Goal: Task Accomplishment & Management: Use online tool/utility

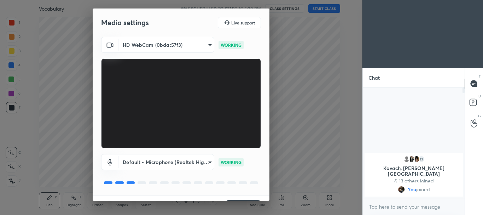
scroll to position [17, 0]
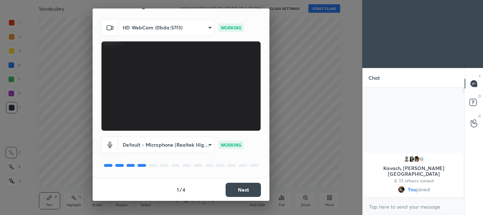
click at [239, 190] on button "Next" at bounding box center [242, 189] width 35 height 14
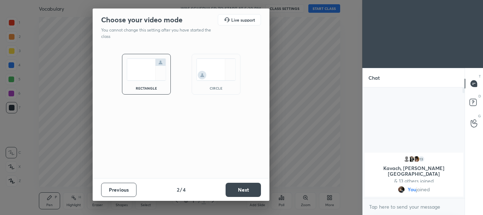
scroll to position [0, 0]
click at [216, 80] on img at bounding box center [216, 69] width 40 height 22
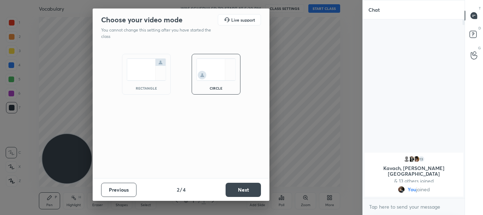
click at [238, 187] on button "Next" at bounding box center [242, 189] width 35 height 14
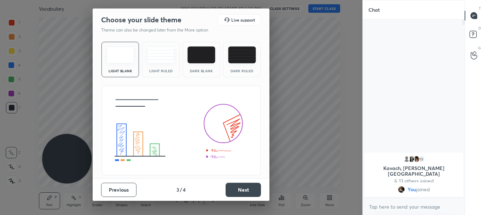
click at [234, 192] on button "Next" at bounding box center [242, 189] width 35 height 14
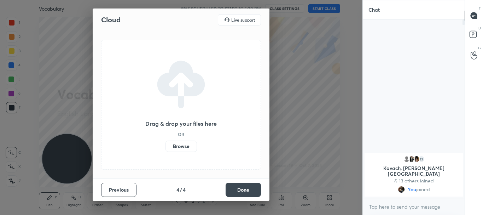
click at [234, 191] on button "Done" at bounding box center [242, 189] width 35 height 14
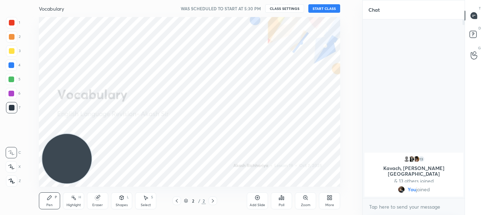
click at [333, 4] on button "START CLASS" at bounding box center [324, 8] width 32 height 8
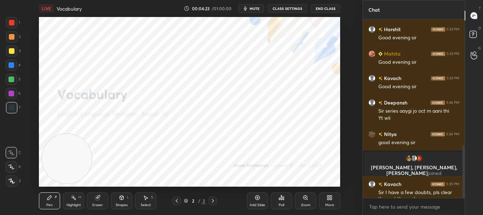
scroll to position [428, 0]
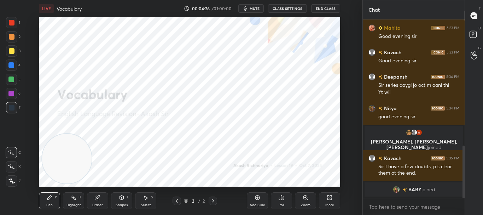
click at [327, 207] on div "More" at bounding box center [329, 200] width 21 height 17
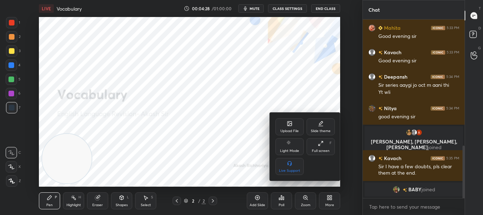
click at [285, 127] on div "Upload File" at bounding box center [289, 126] width 28 height 17
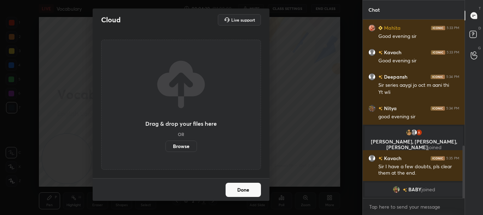
click at [187, 143] on label "Browse" at bounding box center [180, 145] width 31 height 11
click at [165, 143] on input "Browse" at bounding box center [165, 145] width 0 height 11
click at [244, 186] on button "Done" at bounding box center [242, 189] width 35 height 14
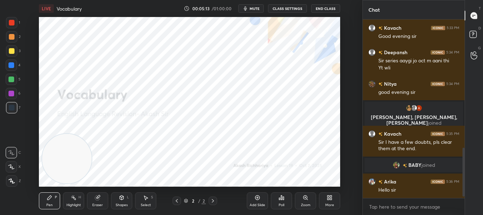
scroll to position [477, 0]
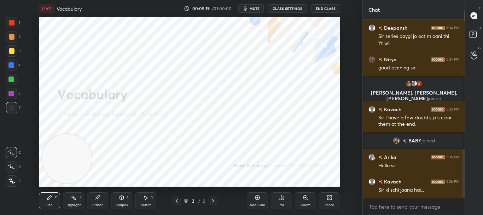
click at [329, 196] on icon at bounding box center [328, 196] width 2 height 2
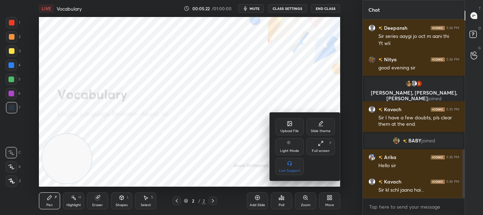
click at [288, 129] on div "Upload File" at bounding box center [289, 131] width 18 height 4
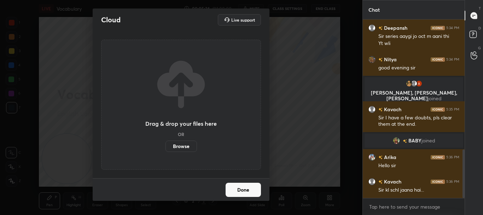
click at [183, 144] on label "Browse" at bounding box center [180, 145] width 31 height 11
click at [165, 144] on input "Browse" at bounding box center [165, 145] width 0 height 11
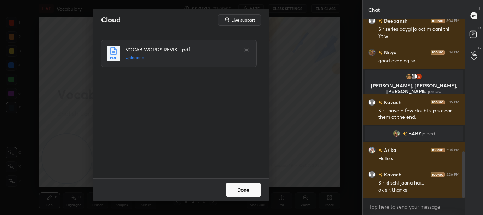
scroll to position [501, 0]
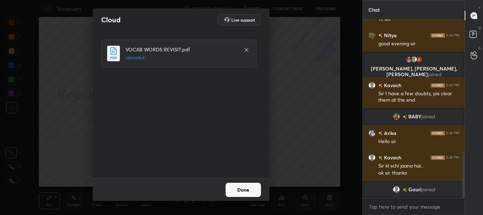
click at [246, 191] on button "Done" at bounding box center [242, 189] width 35 height 14
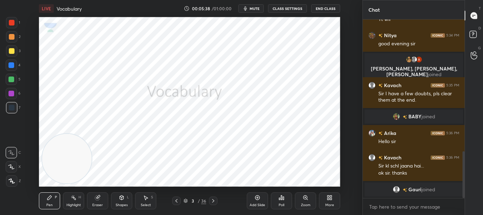
click at [12, 180] on icon at bounding box center [11, 180] width 6 height 5
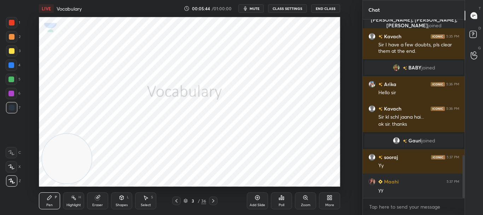
scroll to position [562, 0]
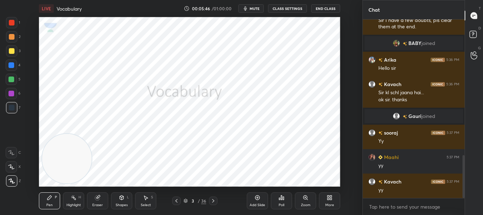
click at [324, 200] on div "More" at bounding box center [329, 200] width 21 height 17
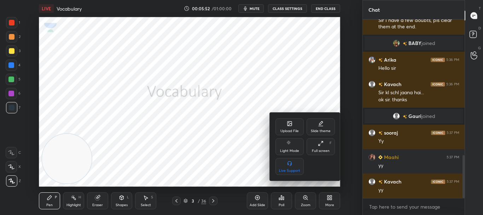
click at [336, 57] on div at bounding box center [241, 107] width 483 height 215
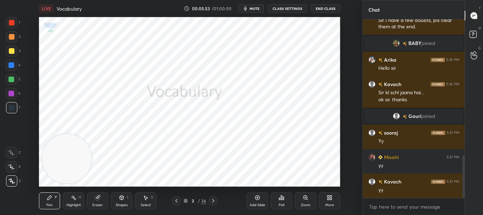
click at [329, 200] on icon at bounding box center [330, 197] width 6 height 6
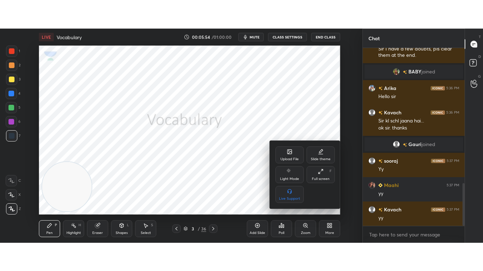
scroll to position [579, 0]
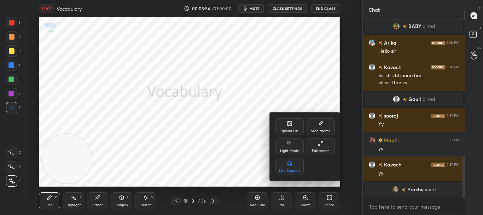
click at [321, 143] on icon at bounding box center [321, 143] width 6 height 6
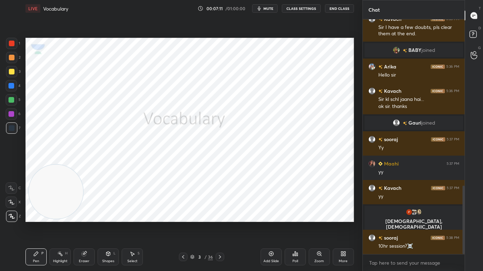
scroll to position [572, 0]
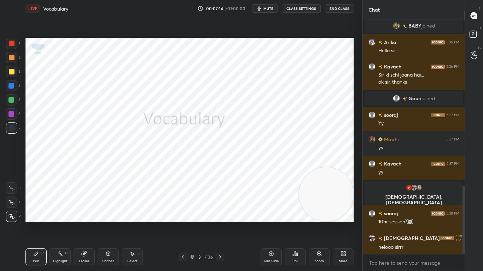
click at [220, 214] on icon at bounding box center [220, 257] width 6 height 6
click at [12, 42] on div at bounding box center [12, 44] width 6 height 6
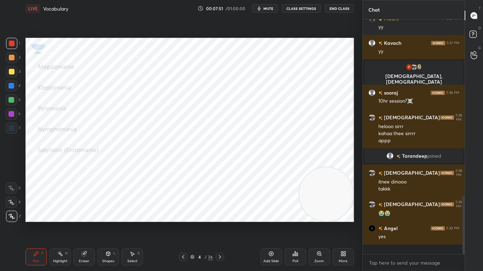
scroll to position [650, 0]
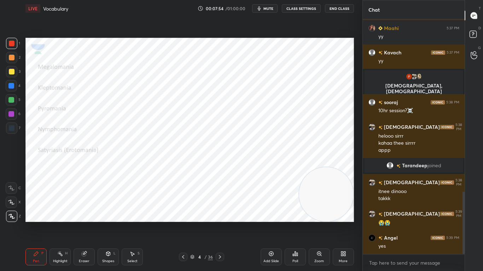
click at [85, 214] on div "Eraser" at bounding box center [84, 257] width 21 height 17
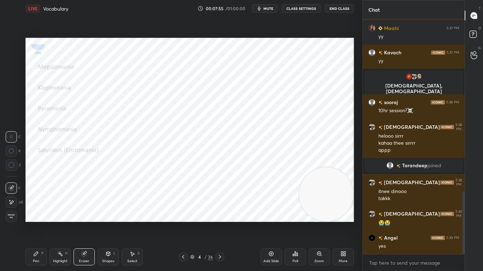
click at [6, 201] on div at bounding box center [11, 202] width 11 height 11
click at [38, 214] on icon at bounding box center [36, 254] width 6 height 6
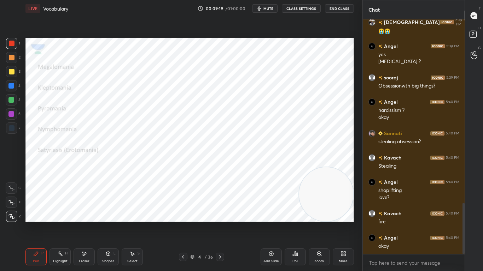
scroll to position [2, 2]
click at [78, 214] on div "Pen P Highlight H Eraser Shapes L Select S 4 / 36 Add Slide Poll Zoom More" at bounding box center [189, 257] width 328 height 28
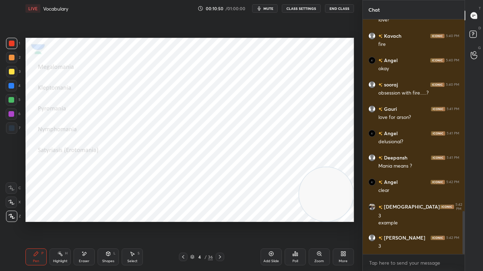
scroll to position [1044, 0]
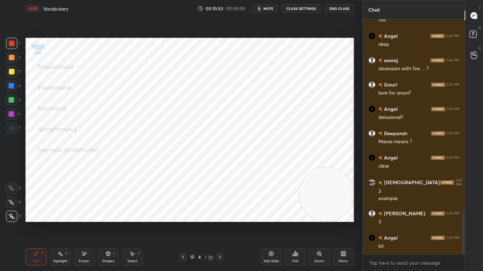
click at [222, 214] on icon at bounding box center [220, 257] width 6 height 6
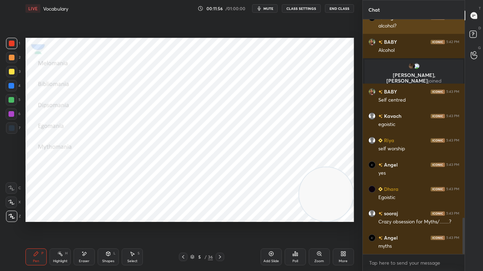
scroll to position [1285, 0]
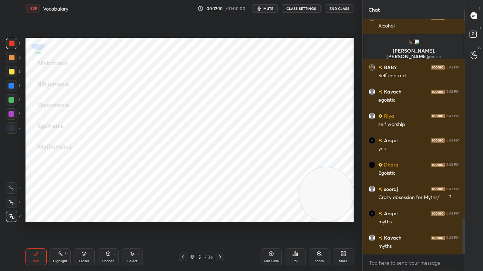
click at [219, 214] on icon at bounding box center [220, 258] width 2 height 4
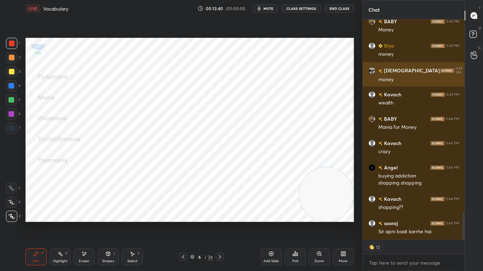
scroll to position [1575, 0]
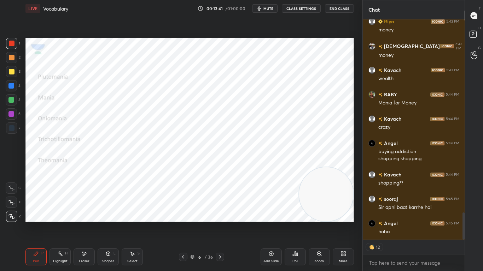
click at [86, 214] on div "Eraser" at bounding box center [84, 262] width 11 height 4
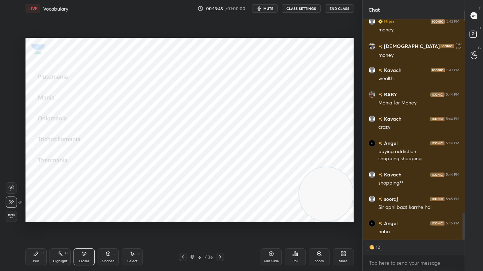
scroll to position [1600, 0]
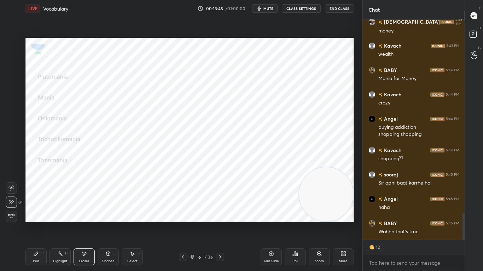
click at [34, 214] on div "Pen P" at bounding box center [35, 257] width 21 height 17
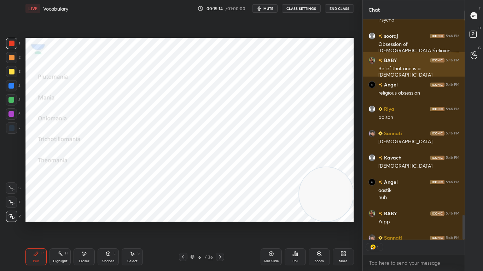
scroll to position [218, 100]
type textarea "x"
click at [301, 10] on button "CLASS SETTINGS" at bounding box center [301, 8] width 39 height 8
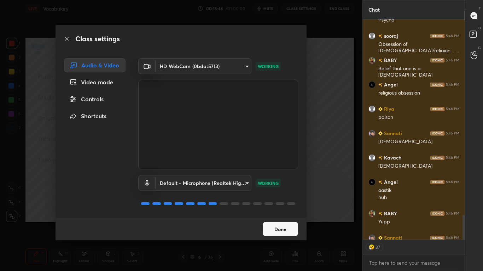
click at [96, 102] on div "Controls" at bounding box center [94, 99] width 61 height 14
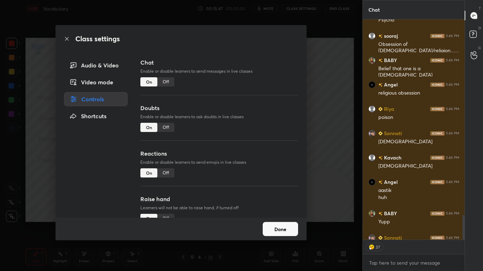
click at [167, 174] on div "Off" at bounding box center [165, 173] width 17 height 9
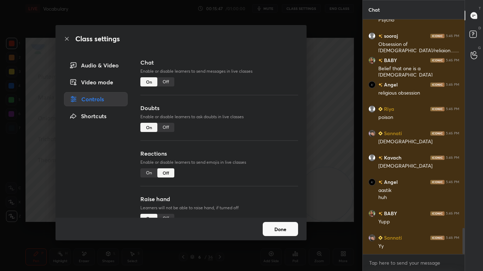
scroll to position [233, 100]
click at [286, 214] on button "Done" at bounding box center [280, 229] width 35 height 14
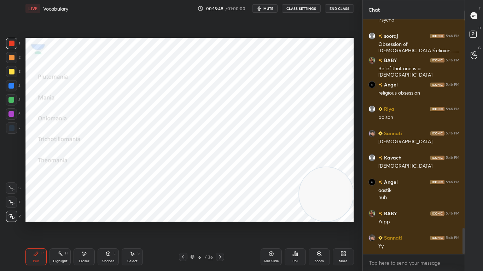
scroll to position [1891, 0]
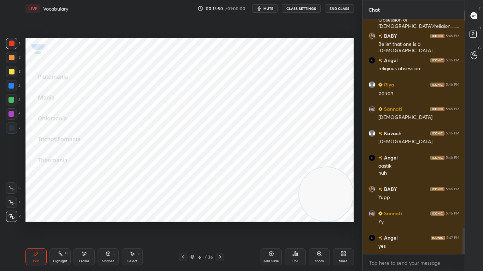
click at [86, 214] on icon at bounding box center [84, 254] width 6 height 6
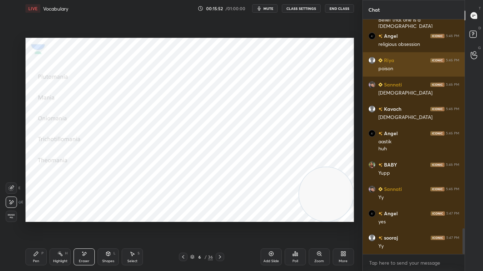
scroll to position [1940, 0]
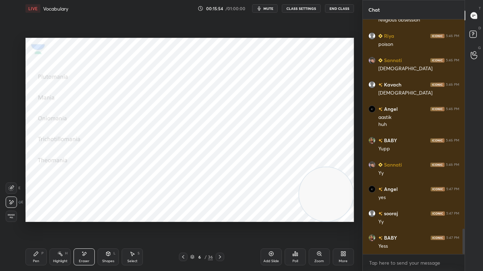
click at [36, 214] on div "Pen P" at bounding box center [35, 257] width 21 height 17
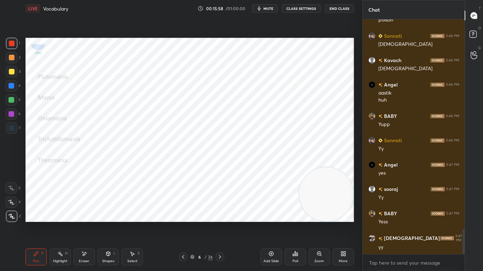
click at [218, 214] on icon at bounding box center [220, 257] width 6 height 6
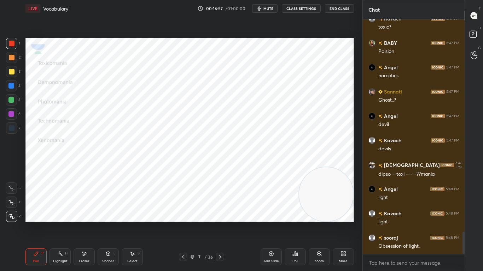
scroll to position [2257, 0]
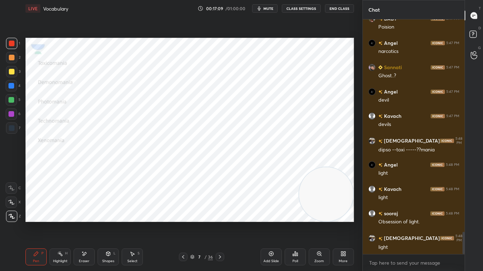
click at [478, 98] on div "T Messages (T) D Doubts (D) G Raise Hand (G)" at bounding box center [473, 135] width 18 height 271
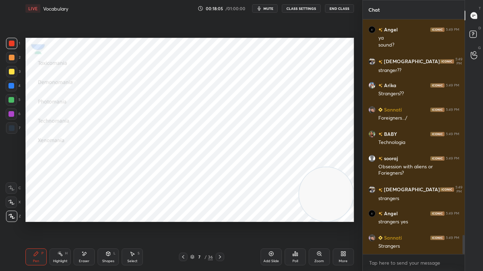
scroll to position [2661, 0]
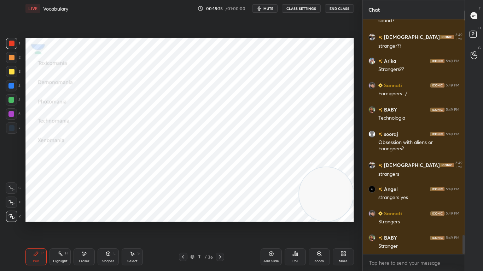
click at [219, 214] on icon at bounding box center [220, 257] width 6 height 6
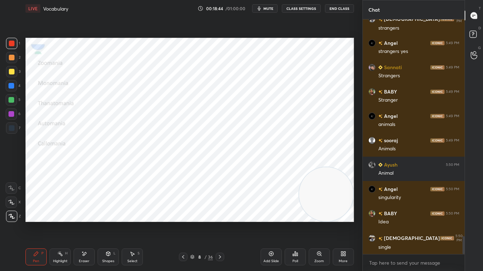
scroll to position [2831, 0]
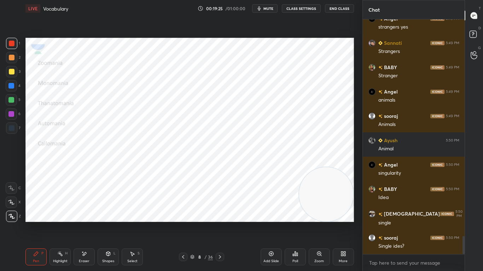
click at [84, 214] on icon at bounding box center [84, 254] width 6 height 6
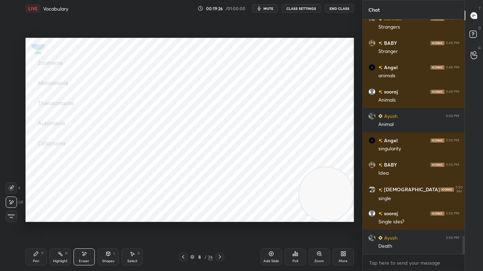
click at [36, 214] on div "Pen P" at bounding box center [35, 257] width 21 height 17
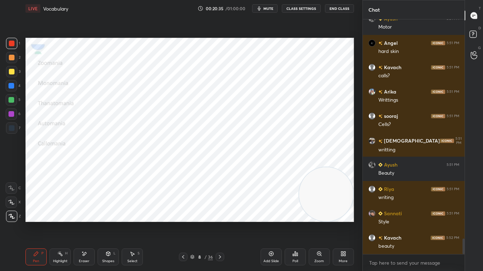
scroll to position [3319, 0]
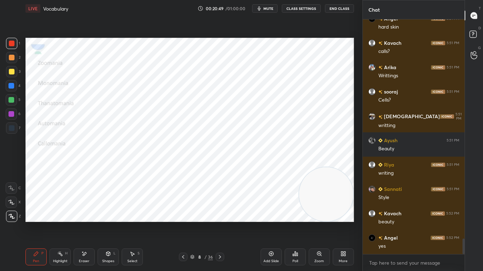
click at [222, 214] on icon at bounding box center [220, 257] width 6 height 6
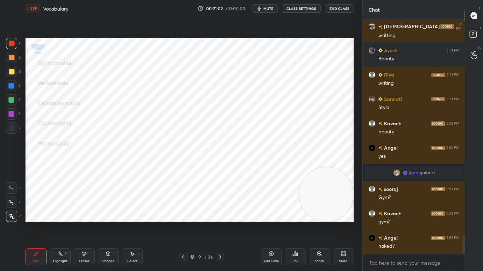
scroll to position [2760, 0]
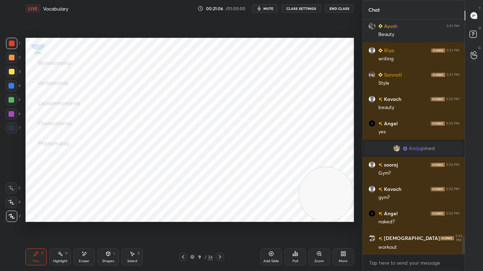
click at [84, 214] on icon at bounding box center [84, 254] width 6 height 6
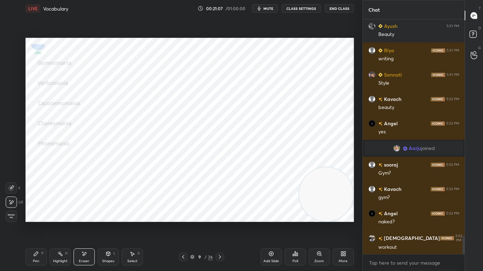
scroll to position [2784, 0]
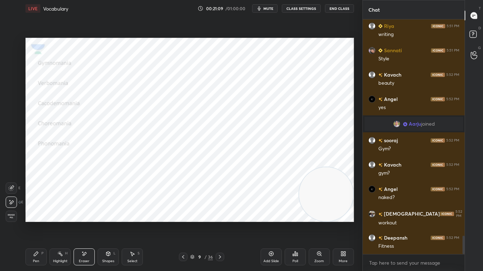
click at [36, 214] on icon at bounding box center [36, 254] width 4 height 4
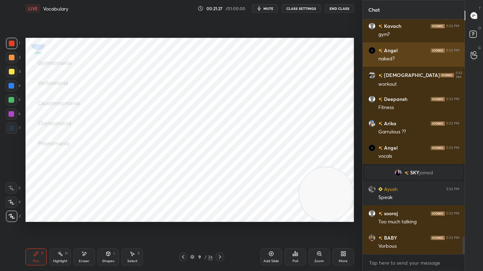
scroll to position [2894, 0]
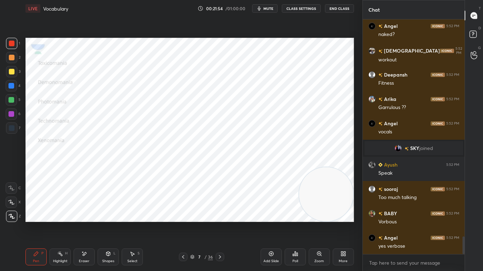
click at [222, 214] on icon at bounding box center [220, 257] width 6 height 6
click at [221, 214] on icon at bounding box center [220, 258] width 2 height 4
click at [221, 214] on icon at bounding box center [220, 257] width 6 height 6
click at [181, 214] on icon at bounding box center [183, 257] width 6 height 6
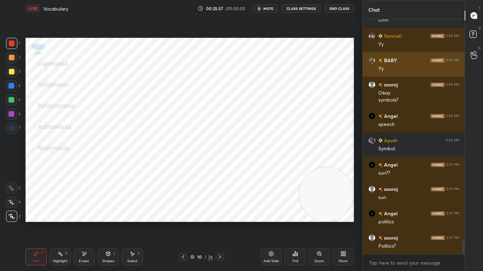
scroll to position [3586, 0]
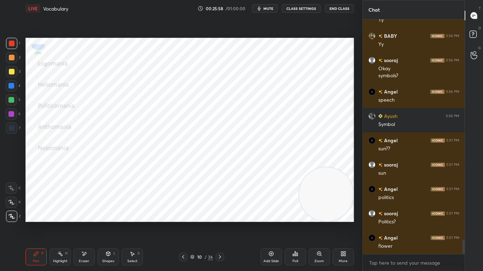
click at [137, 214] on div "Pen P Highlight H Eraser Shapes L Select S 10 / 36 Add Slide Poll Zoom More" at bounding box center [189, 257] width 328 height 28
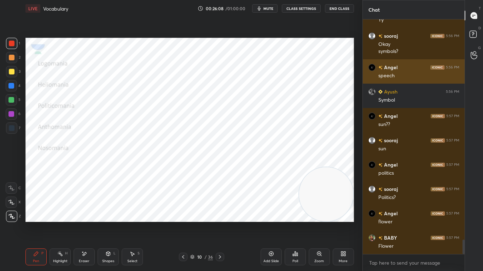
scroll to position [3635, 0]
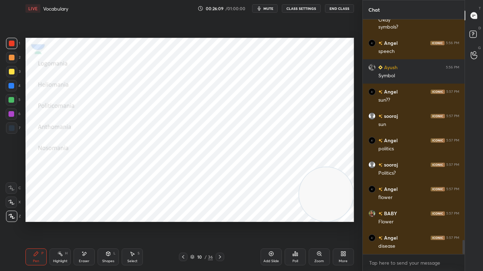
click at [139, 214] on div "Pen P Highlight H Eraser Shapes L Select S 10 / 36 Add Slide Poll Zoom More" at bounding box center [189, 257] width 328 height 28
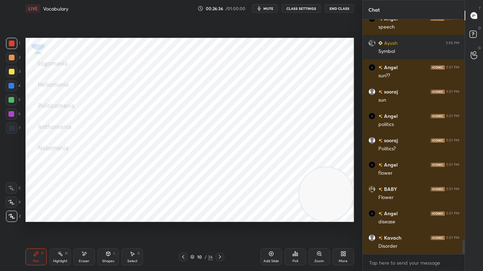
click at [223, 214] on div at bounding box center [220, 257] width 8 height 8
click at [90, 214] on div "Eraser" at bounding box center [84, 257] width 21 height 17
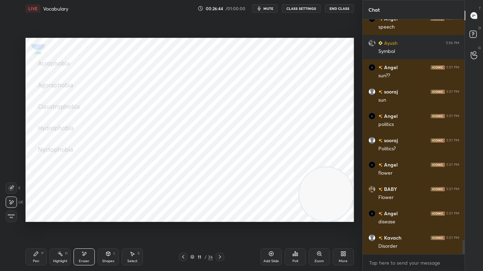
click at [31, 214] on div "Pen P" at bounding box center [35, 257] width 21 height 17
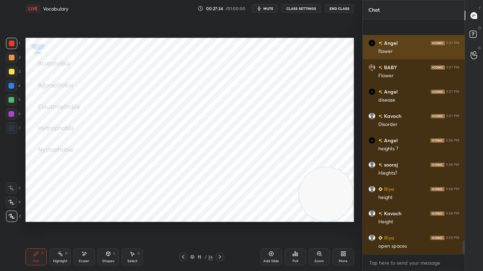
scroll to position [3830, 0]
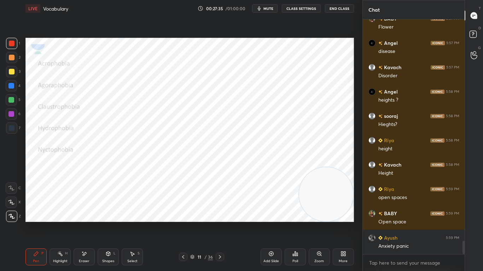
click at [70, 214] on div "Highlight H" at bounding box center [59, 257] width 21 height 17
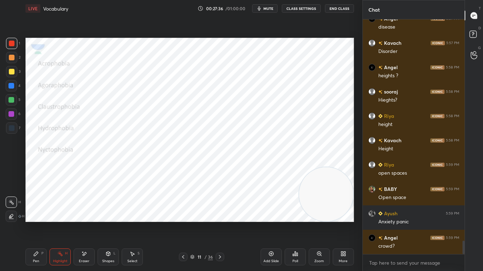
scroll to position [3879, 0]
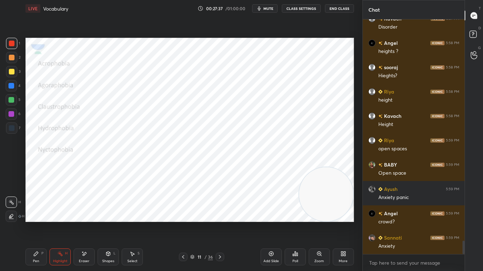
click at [34, 214] on icon at bounding box center [36, 254] width 6 height 6
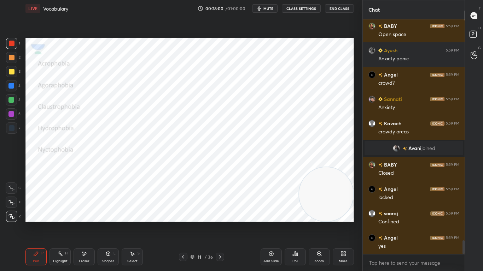
scroll to position [3728, 0]
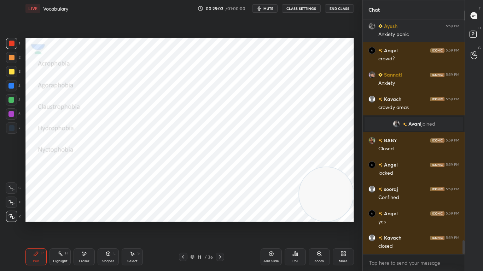
click at [101, 214] on div "Shapes L" at bounding box center [108, 257] width 21 height 17
click at [38, 214] on icon at bounding box center [36, 254] width 4 height 4
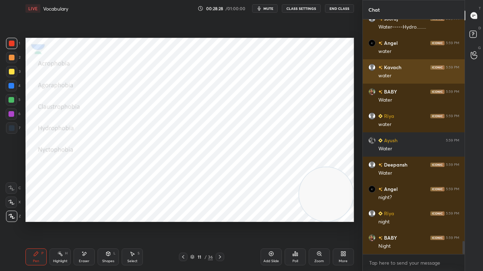
scroll to position [3996, 0]
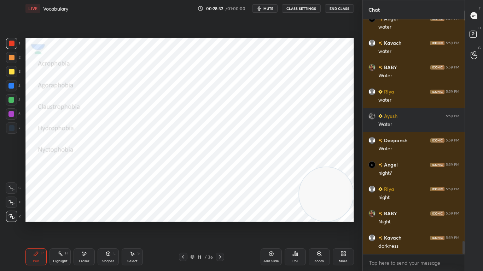
click at [222, 214] on div at bounding box center [220, 257] width 8 height 8
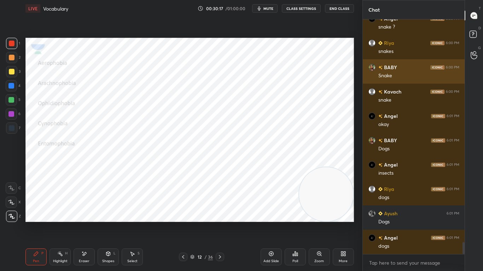
scroll to position [4411, 0]
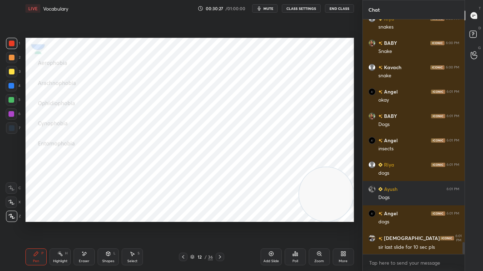
click at [185, 214] on icon at bounding box center [183, 257] width 6 height 6
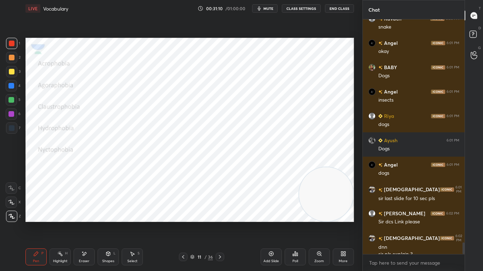
scroll to position [4466, 0]
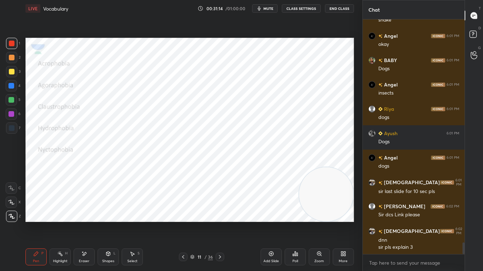
click at [52, 214] on div "Pen P Highlight H Eraser Shapes L Select S 11 / 36 Add Slide Poll Zoom More" at bounding box center [189, 257] width 328 height 28
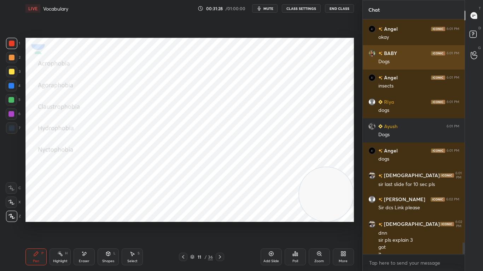
scroll to position [4481, 0]
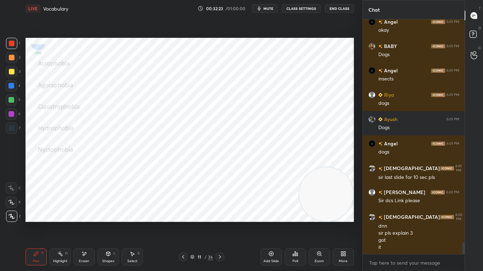
click at [221, 214] on div at bounding box center [220, 257] width 8 height 8
click at [160, 214] on div "Pen P Highlight H Eraser Shapes L Select S 13 / 36 Add Slide Poll Zoom More" at bounding box center [189, 257] width 328 height 28
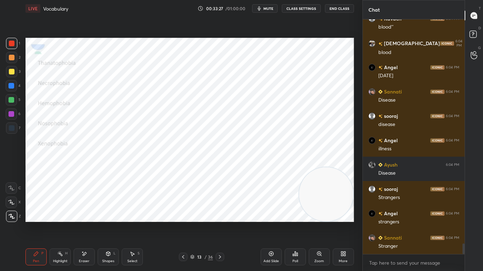
scroll to position [5024, 0]
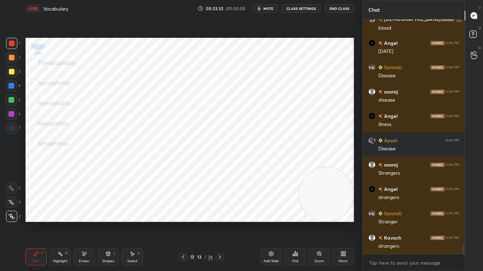
click at [219, 214] on div "Pen P Highlight H Eraser Shapes L Select S 13 / 36 Add Slide Poll Zoom More" at bounding box center [189, 257] width 328 height 28
click at [220, 214] on icon at bounding box center [220, 257] width 6 height 6
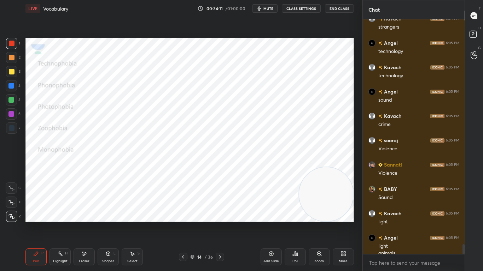
scroll to position [5251, 0]
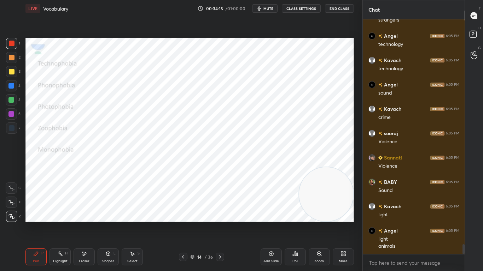
click at [219, 214] on icon at bounding box center [220, 257] width 6 height 6
click at [184, 214] on icon at bounding box center [183, 257] width 6 height 6
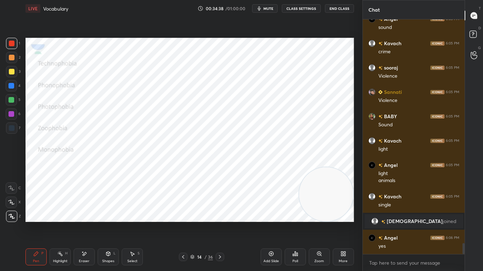
scroll to position [4832, 0]
click at [221, 214] on icon at bounding box center [220, 257] width 6 height 6
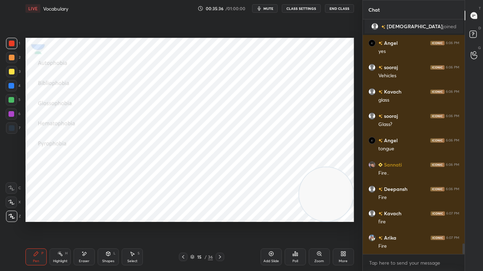
scroll to position [5051, 0]
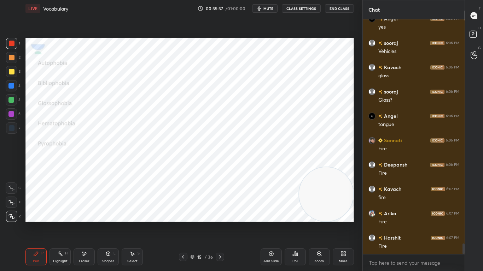
click at [221, 214] on icon at bounding box center [220, 257] width 6 height 6
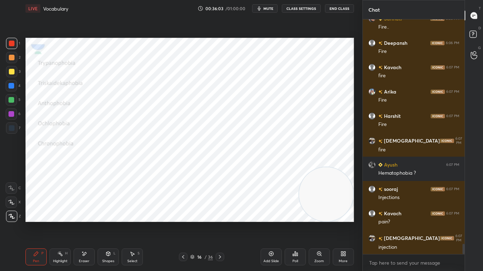
scroll to position [5198, 0]
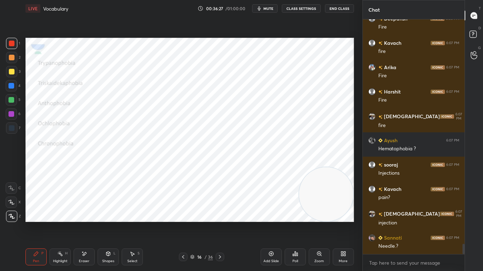
click at [90, 214] on div "Eraser" at bounding box center [84, 257] width 21 height 17
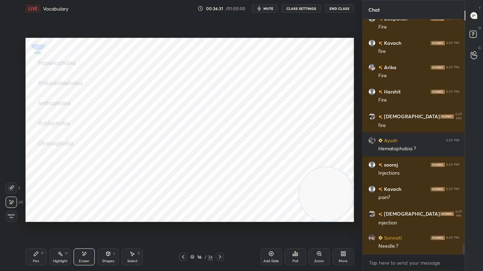
click at [42, 214] on div "Pen P" at bounding box center [35, 257] width 21 height 17
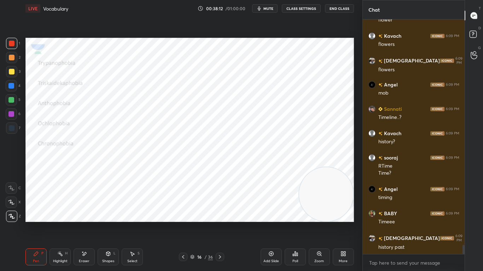
scroll to position [5779, 0]
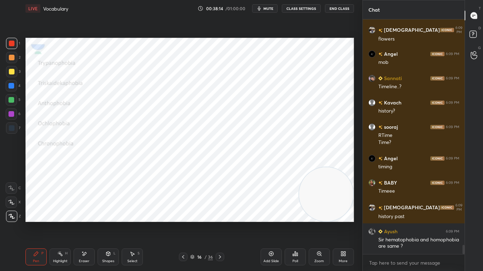
click at [220, 214] on icon at bounding box center [220, 258] width 2 height 4
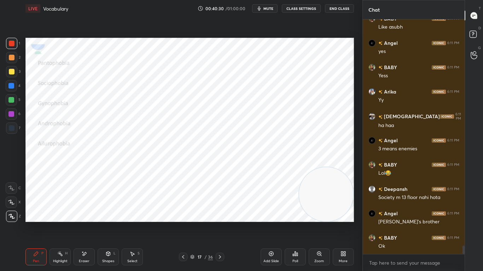
scroll to position [6250, 0]
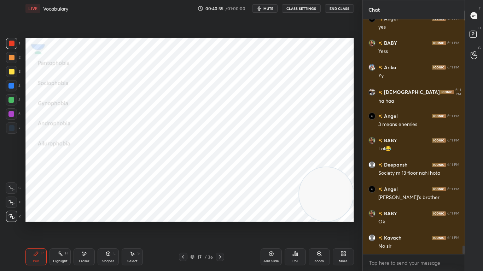
click at [94, 214] on div "Eraser" at bounding box center [84, 257] width 21 height 17
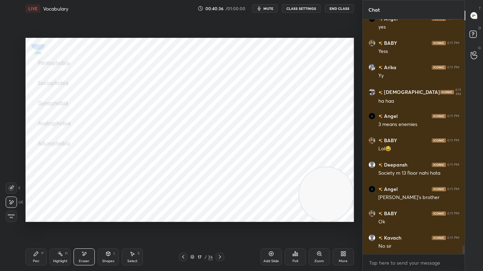
click at [40, 214] on div "Pen P" at bounding box center [35, 257] width 21 height 17
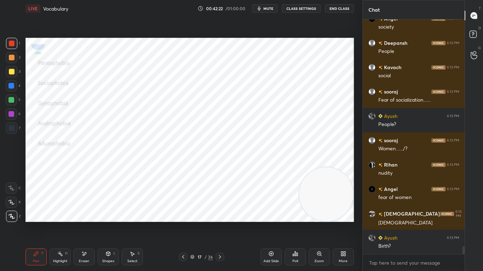
scroll to position [6830, 0]
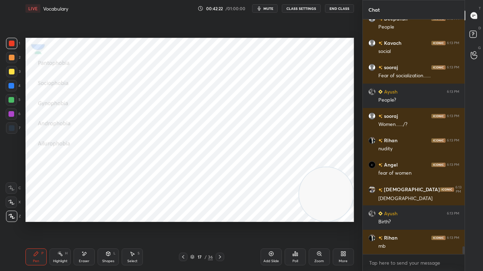
click at [83, 214] on icon at bounding box center [84, 254] width 6 height 6
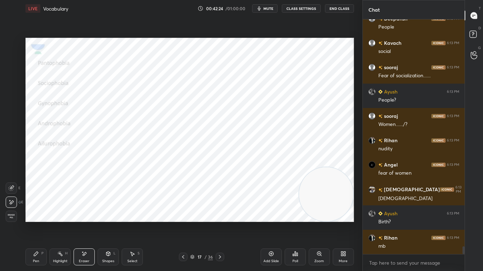
scroll to position [6854, 0]
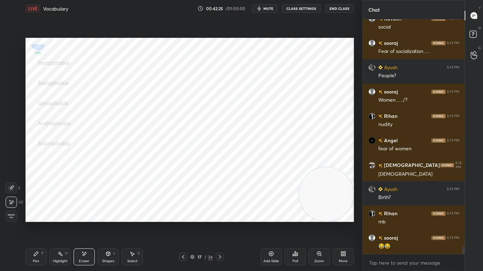
click at [36, 214] on icon at bounding box center [36, 254] width 4 height 4
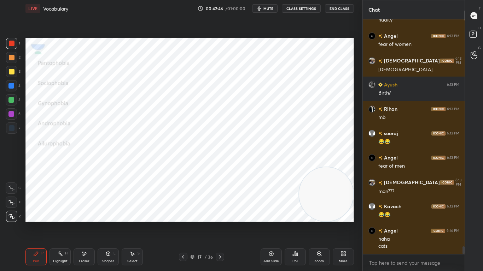
scroll to position [6983, 0]
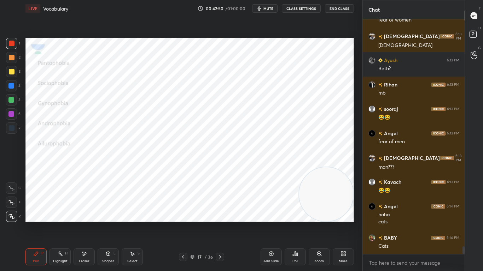
click at [218, 214] on icon at bounding box center [220, 257] width 6 height 6
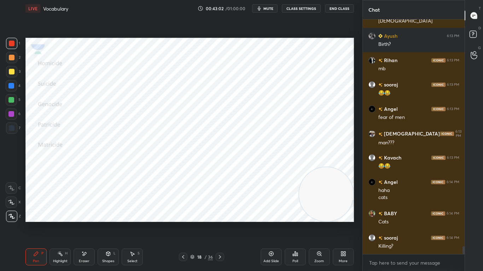
scroll to position [7032, 0]
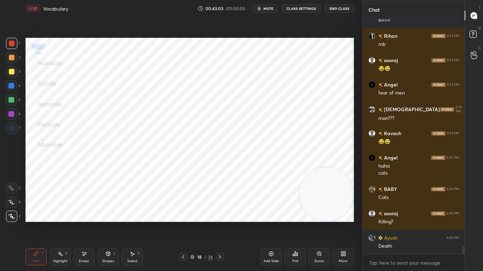
click at [190, 214] on div "Pen P Highlight H Eraser Shapes L Select S 18 / 36 Add Slide Poll Zoom More" at bounding box center [189, 257] width 328 height 28
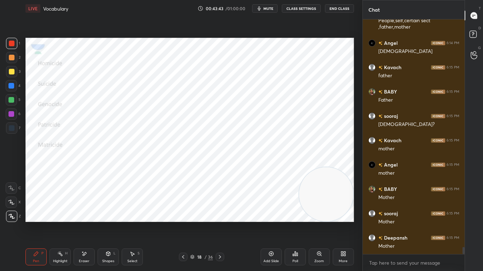
scroll to position [7453, 0]
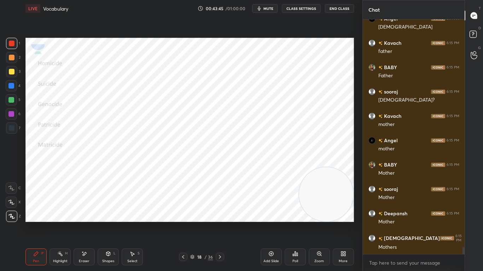
click at [218, 214] on icon at bounding box center [220, 257] width 6 height 6
click at [80, 214] on div "Eraser" at bounding box center [84, 262] width 11 height 4
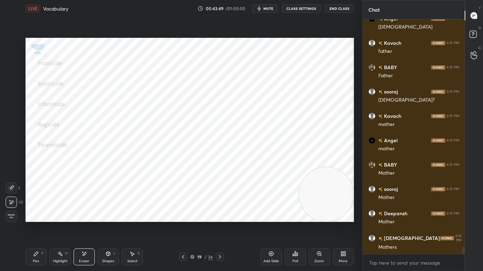
click at [34, 214] on div "Pen P" at bounding box center [35, 257] width 21 height 17
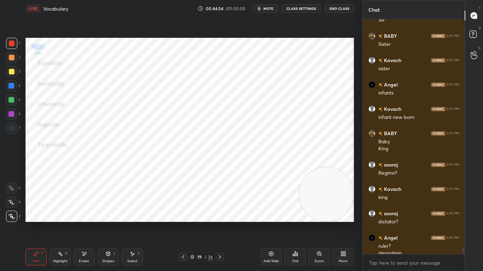
scroll to position [7864, 0]
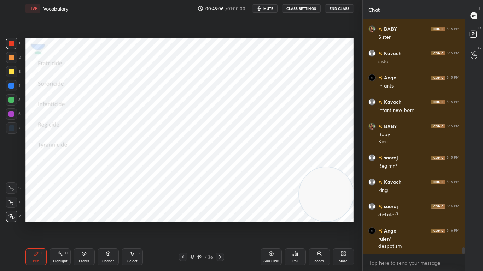
click at [223, 214] on icon at bounding box center [220, 257] width 6 height 6
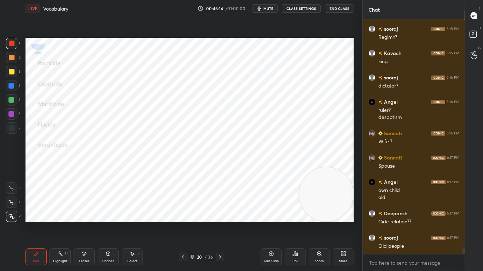
scroll to position [8018, 0]
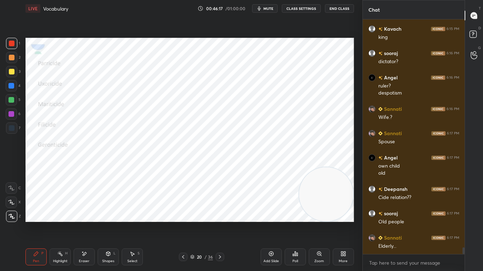
click at [220, 214] on icon at bounding box center [220, 258] width 2 height 4
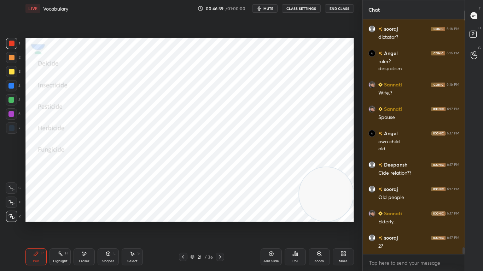
click at [86, 214] on div "Eraser" at bounding box center [84, 262] width 11 height 4
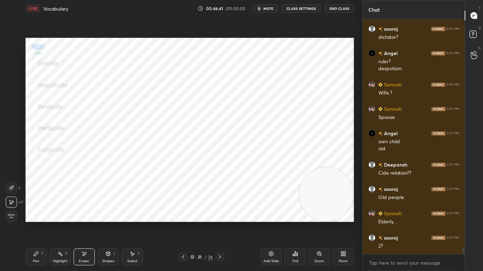
click at [41, 214] on div "Pen P Highlight H Eraser Shapes L Select S 21 / 36 Add Slide Poll Zoom More" at bounding box center [189, 257] width 328 height 28
click at [37, 214] on icon at bounding box center [36, 254] width 6 height 6
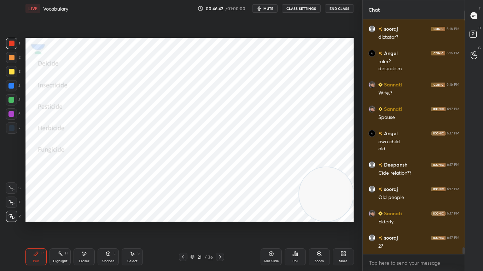
scroll to position [8066, 0]
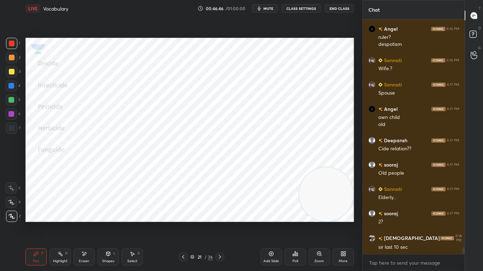
click at [186, 214] on icon at bounding box center [183, 257] width 6 height 6
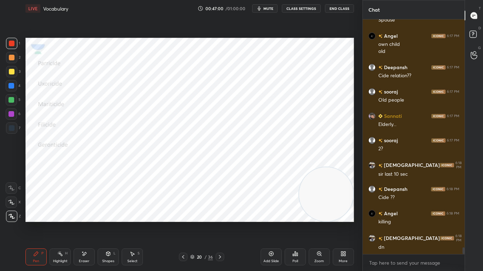
scroll to position [8164, 0]
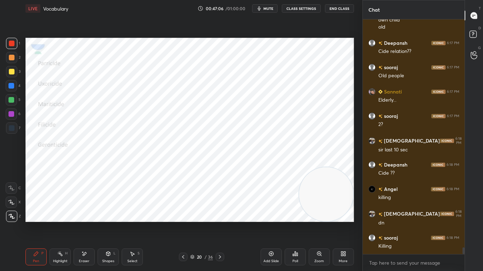
click at [260, 11] on icon "button" at bounding box center [259, 9] width 6 height 6
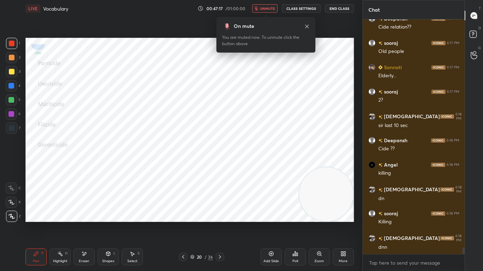
click at [270, 7] on span "unmute" at bounding box center [267, 8] width 15 height 5
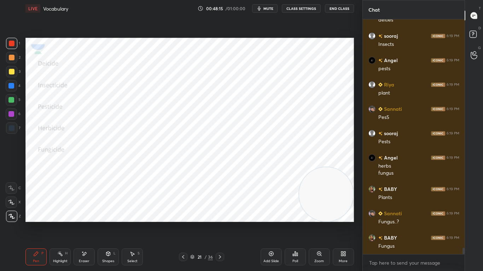
scroll to position [8512, 0]
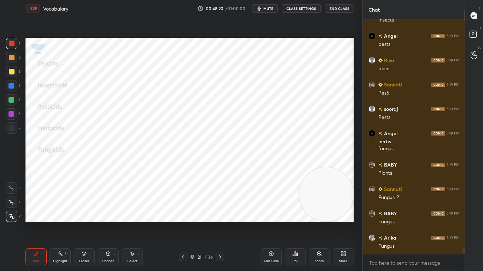
click at [221, 214] on icon at bounding box center [220, 257] width 6 height 6
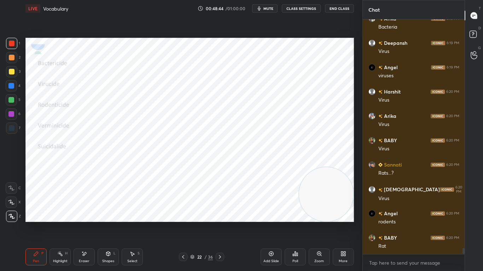
scroll to position [8805, 0]
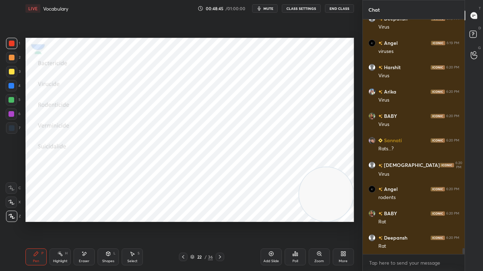
click at [105, 214] on div "Shapes L" at bounding box center [108, 257] width 21 height 17
click at [31, 214] on div "Pen P" at bounding box center [35, 257] width 21 height 17
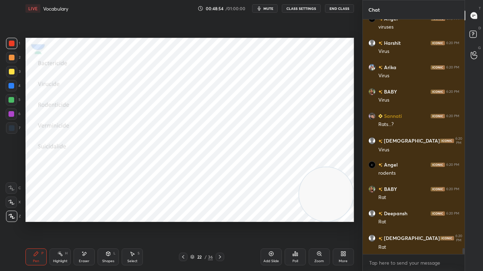
scroll to position [8854, 0]
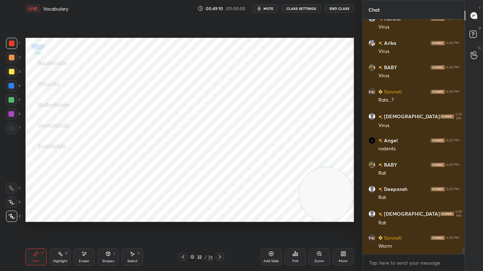
click at [219, 214] on icon at bounding box center [220, 257] width 6 height 6
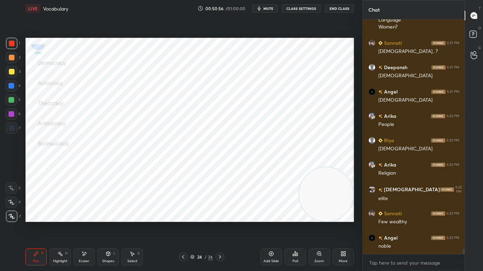
scroll to position [9251, 0]
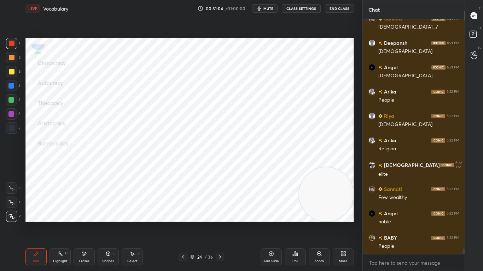
click at [221, 214] on icon at bounding box center [220, 257] width 6 height 6
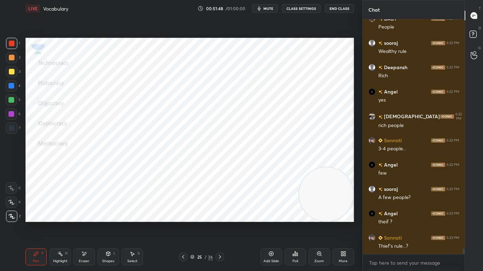
scroll to position [9495, 0]
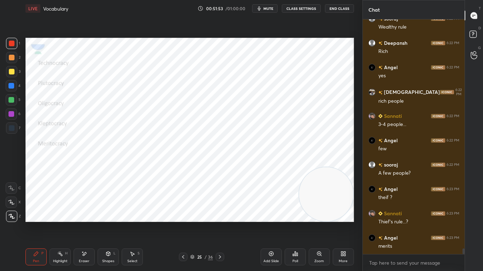
click at [219, 214] on div at bounding box center [220, 257] width 8 height 8
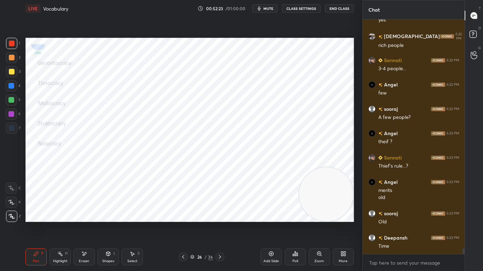
scroll to position [9575, 0]
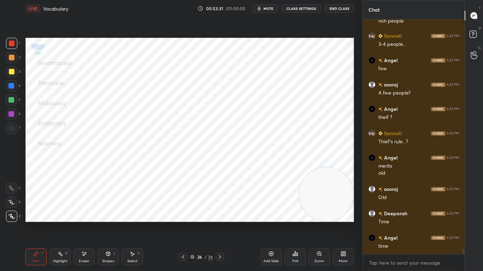
click at [232, 214] on div "Pen P Highlight H Eraser Shapes L Select S 26 / 36 Add Slide Poll Zoom More" at bounding box center [189, 257] width 328 height 28
click at [84, 214] on icon at bounding box center [85, 254] width 4 height 4
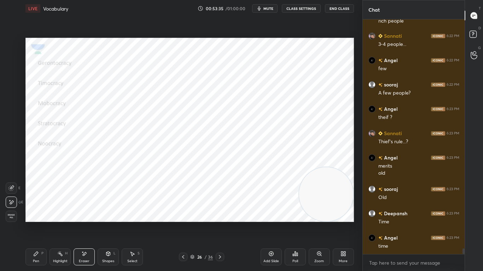
click at [38, 214] on div "Pen P" at bounding box center [35, 257] width 21 height 17
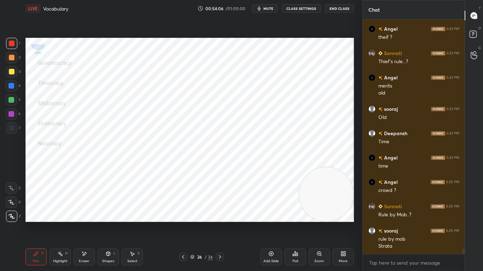
scroll to position [9680, 0]
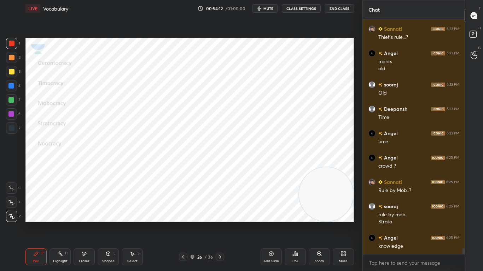
click at [222, 214] on icon at bounding box center [220, 257] width 6 height 6
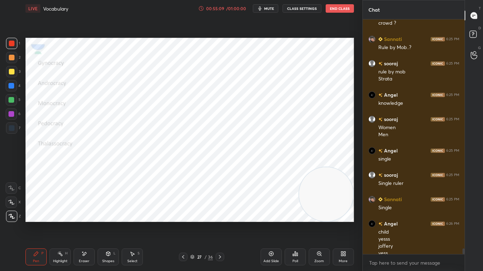
scroll to position [9830, 0]
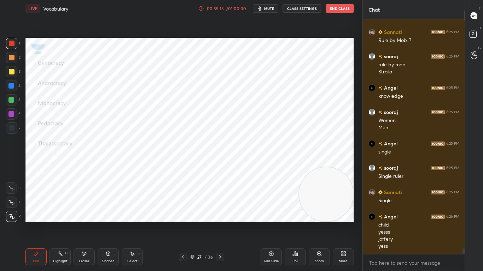
click at [222, 214] on div at bounding box center [220, 257] width 8 height 8
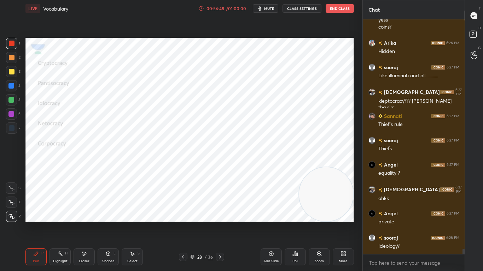
scroll to position [10064, 0]
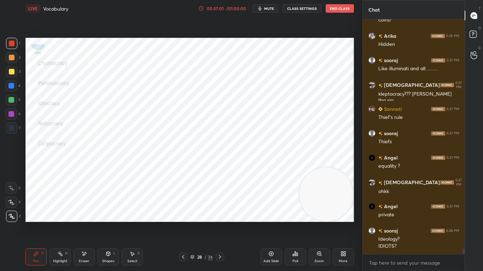
click at [125, 214] on div "Pen P Highlight H Eraser Shapes L Select S 28 / 36 Add Slide Poll Zoom More" at bounding box center [189, 257] width 328 height 28
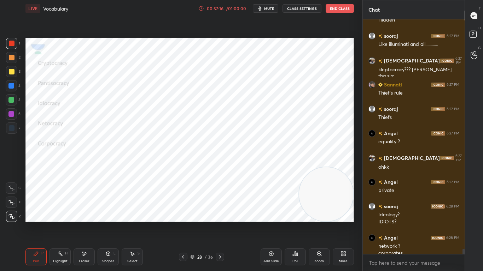
scroll to position [10095, 0]
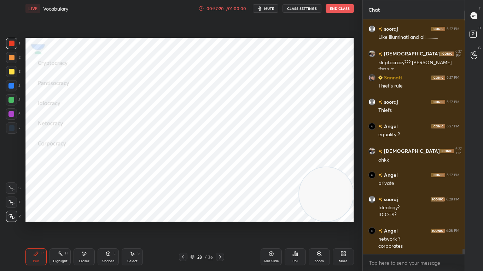
click at [220, 214] on icon at bounding box center [220, 257] width 6 height 6
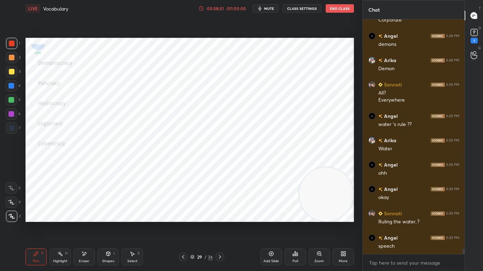
scroll to position [10376, 0]
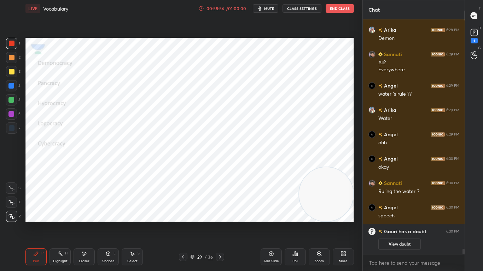
click at [400, 214] on button "View doubt" at bounding box center [399, 244] width 42 height 11
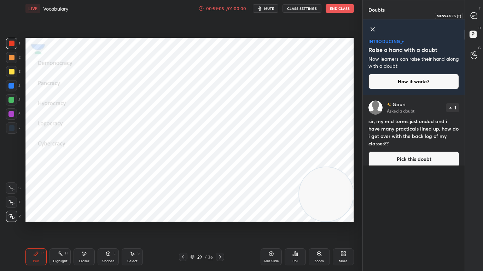
click at [480, 12] on div at bounding box center [474, 15] width 14 height 13
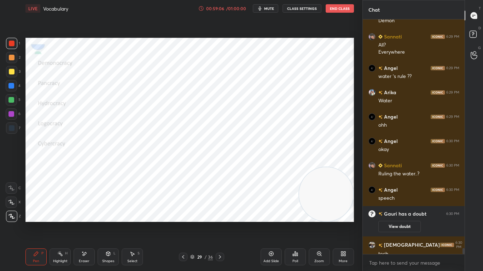
scroll to position [8847, 0]
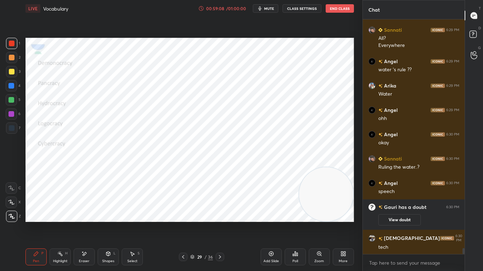
click at [220, 214] on icon at bounding box center [220, 257] width 6 height 6
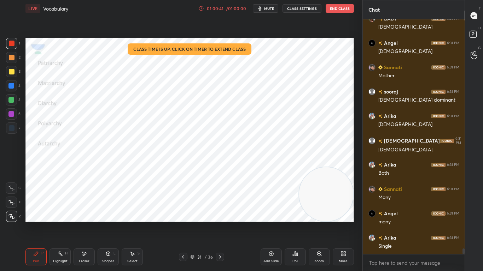
scroll to position [9391, 0]
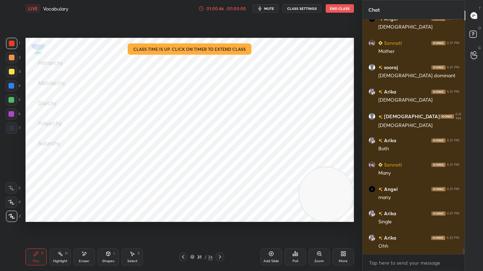
click at [219, 214] on icon at bounding box center [220, 257] width 6 height 6
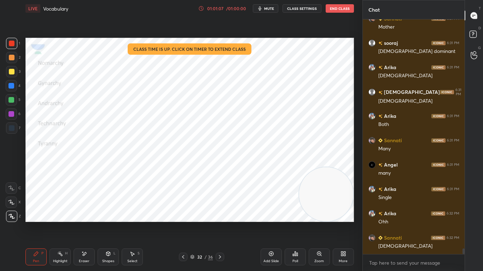
click at [221, 214] on icon at bounding box center [220, 257] width 6 height 6
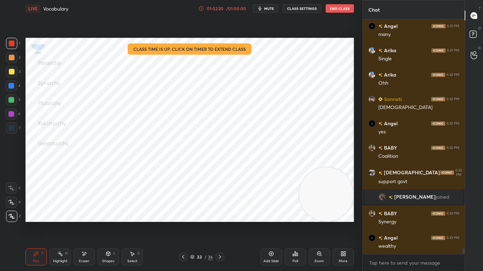
scroll to position [9281, 0]
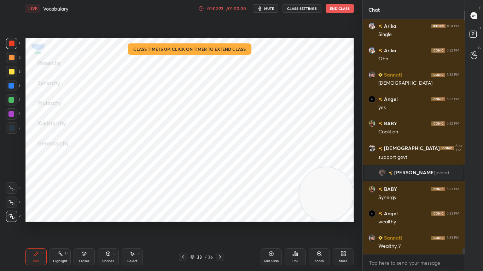
click at [222, 214] on icon at bounding box center [220, 257] width 6 height 6
click at [219, 214] on icon at bounding box center [220, 257] width 6 height 6
click at [221, 214] on div at bounding box center [220, 257] width 8 height 8
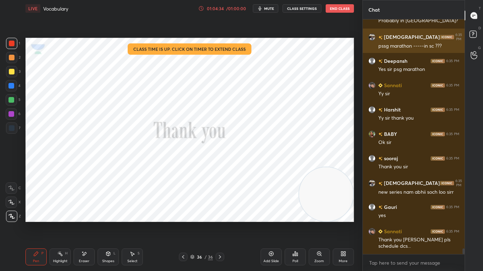
scroll to position [9704, 0]
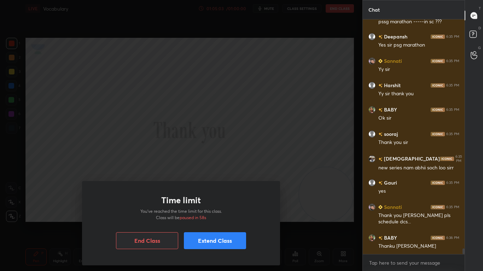
click at [212, 214] on button "Extend Class" at bounding box center [215, 241] width 62 height 17
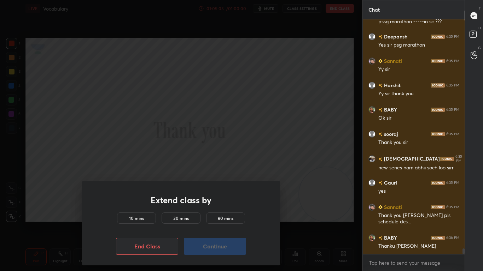
click at [130, 214] on h5 "10 mins" at bounding box center [136, 218] width 15 height 6
click at [221, 214] on button "Continue" at bounding box center [215, 246] width 62 height 17
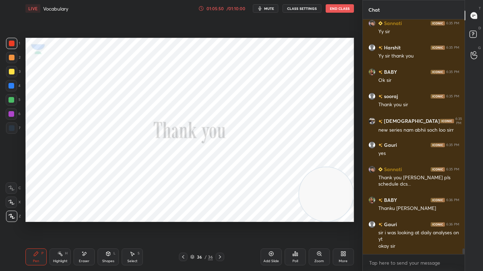
scroll to position [9766, 0]
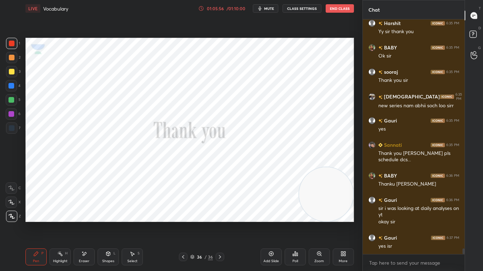
click at [338, 4] on button "End Class" at bounding box center [340, 8] width 28 height 8
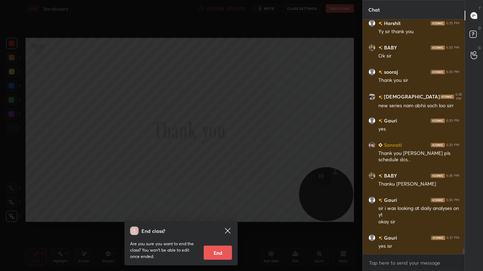
click at [223, 214] on button "End" at bounding box center [218, 253] width 28 height 14
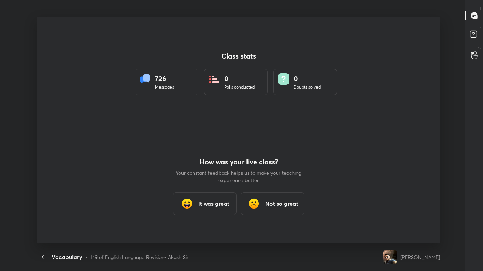
scroll to position [0, 0]
click at [218, 202] on h3 "It was great" at bounding box center [213, 204] width 31 height 8
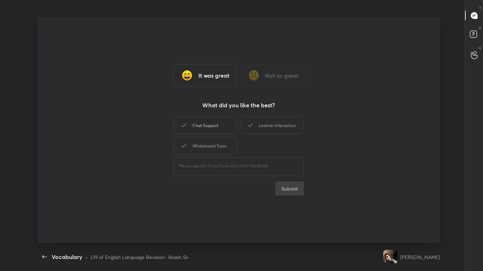
click at [212, 126] on div "Chat Support" at bounding box center [206, 126] width 64 height 18
click at [265, 122] on div "Learner Interaction" at bounding box center [272, 126] width 64 height 18
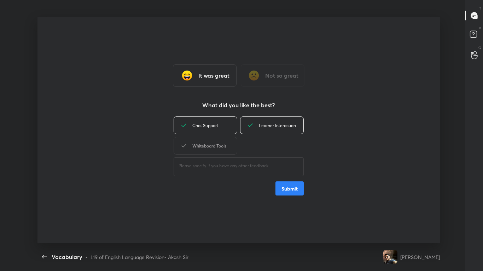
click at [216, 143] on div "Whiteboard Tools" at bounding box center [206, 146] width 64 height 18
click at [294, 188] on button "Submit" at bounding box center [289, 189] width 28 height 14
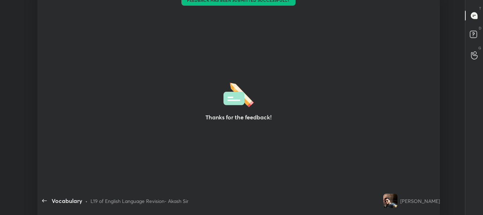
type textarea "x"
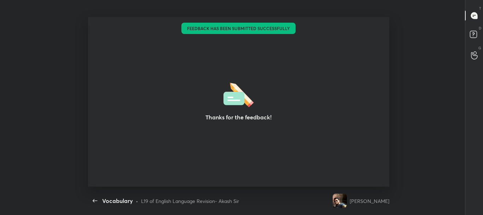
scroll to position [35175, 34867]
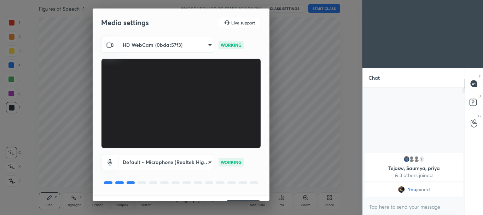
scroll to position [17, 0]
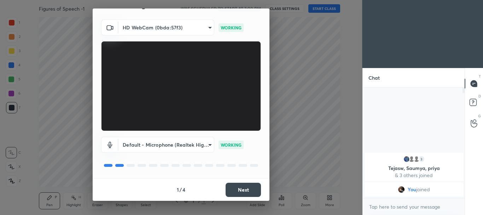
click at [237, 187] on button "Next" at bounding box center [242, 189] width 35 height 14
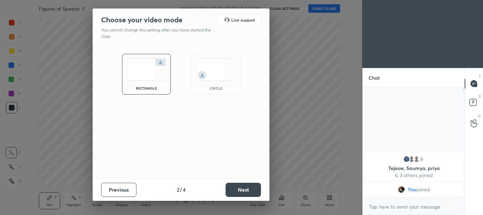
click at [216, 77] on img at bounding box center [216, 69] width 40 height 22
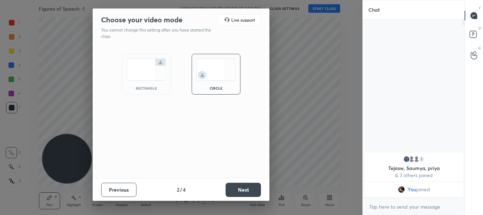
scroll to position [117, 100]
click at [246, 187] on button "Next" at bounding box center [242, 189] width 35 height 14
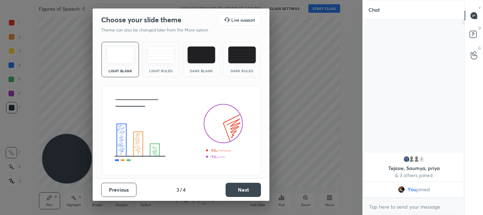
click at [202, 52] on img at bounding box center [201, 54] width 28 height 17
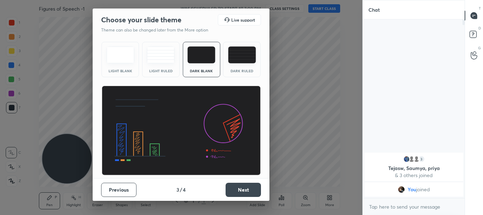
click at [240, 191] on button "Next" at bounding box center [242, 189] width 35 height 14
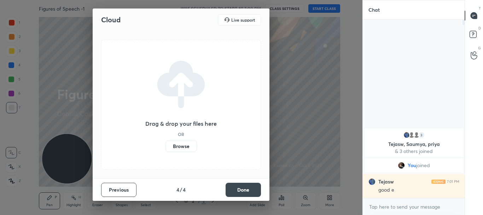
click at [182, 145] on label "Browse" at bounding box center [180, 145] width 31 height 11
click at [165, 145] on input "Browse" at bounding box center [165, 145] width 0 height 11
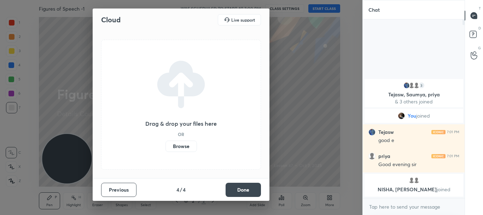
click at [236, 190] on button "Done" at bounding box center [242, 189] width 35 height 14
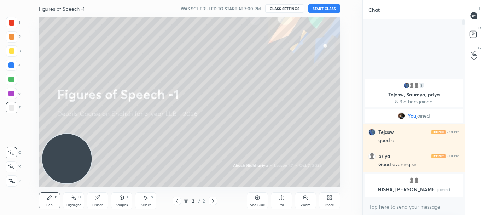
click at [334, 7] on button "START CLASS" at bounding box center [324, 8] width 32 height 8
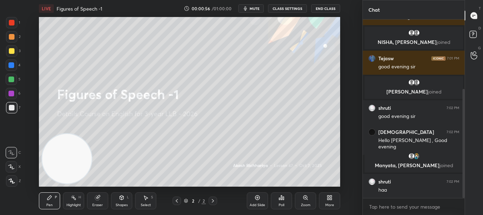
scroll to position [113, 0]
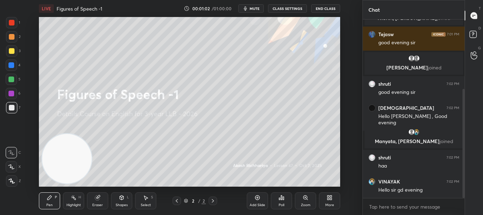
click at [332, 196] on icon at bounding box center [330, 197] width 6 height 6
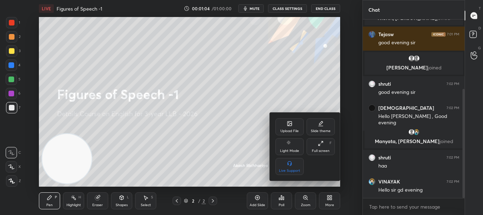
click at [293, 134] on div "Upload File" at bounding box center [289, 126] width 28 height 17
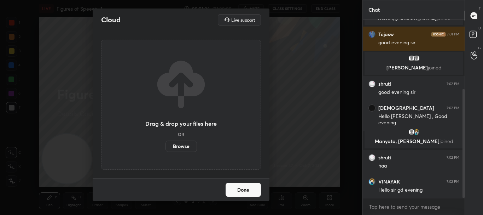
click at [187, 147] on label "Browse" at bounding box center [180, 145] width 31 height 11
click at [165, 147] on input "Browse" at bounding box center [165, 145] width 0 height 11
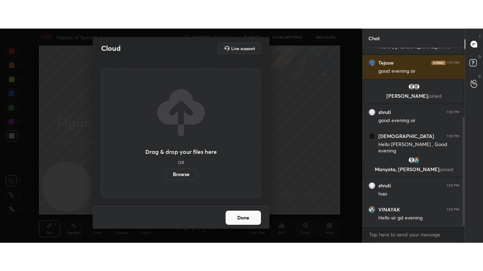
scroll to position [137, 0]
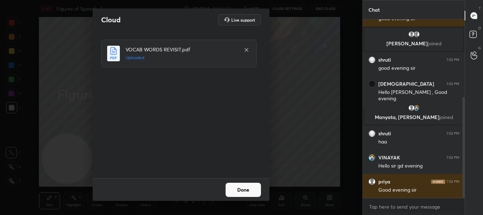
click at [251, 188] on button "Done" at bounding box center [242, 189] width 35 height 14
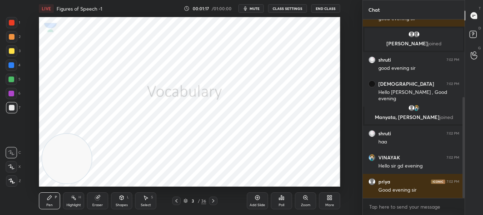
click at [335, 199] on div "More" at bounding box center [329, 200] width 21 height 17
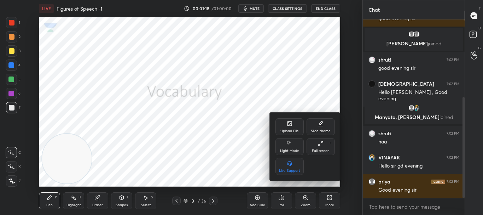
click at [319, 149] on div "Full screen" at bounding box center [321, 151] width 18 height 4
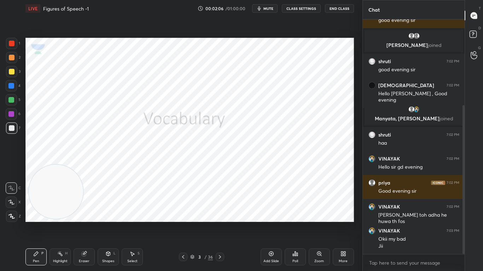
scroll to position [159, 0]
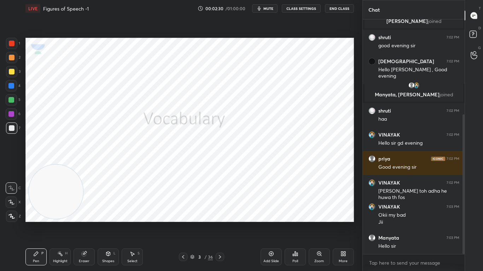
click at [10, 214] on icon at bounding box center [11, 216] width 6 height 5
click at [6, 41] on div at bounding box center [11, 43] width 11 height 11
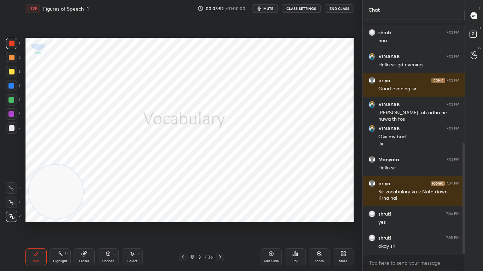
scroll to position [262, 0]
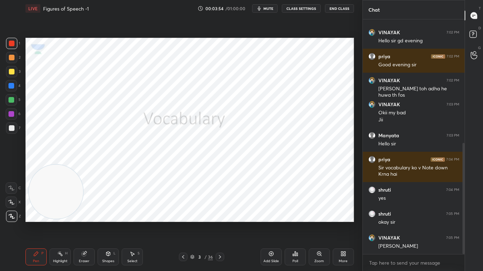
click at [370, 214] on div "x" at bounding box center [414, 263] width 102 height 17
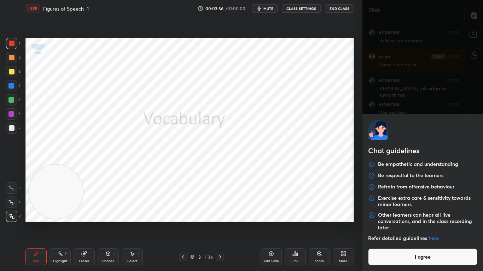
click at [405, 214] on button "I agree" at bounding box center [423, 257] width 110 height 17
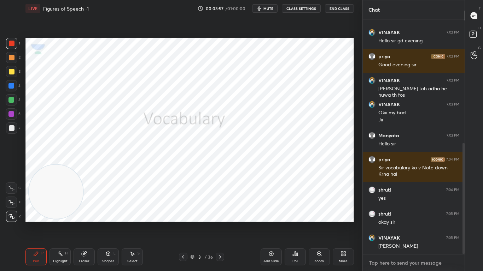
scroll to position [286, 0]
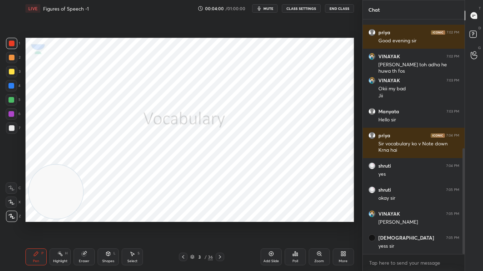
click at [222, 214] on icon at bounding box center [220, 257] width 6 height 6
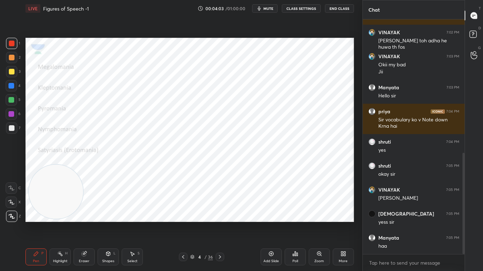
scroll to position [334, 0]
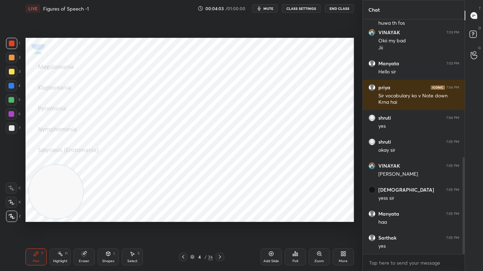
click at [270, 7] on span "mute" at bounding box center [268, 8] width 10 height 5
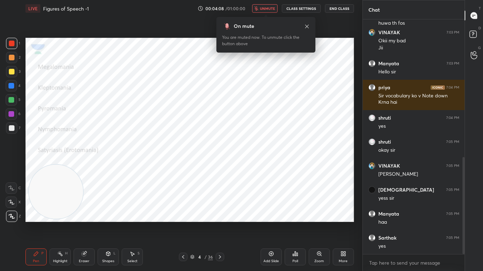
click at [306, 27] on icon at bounding box center [307, 26] width 4 height 4
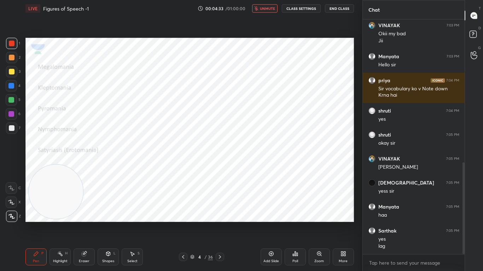
scroll to position [365, 0]
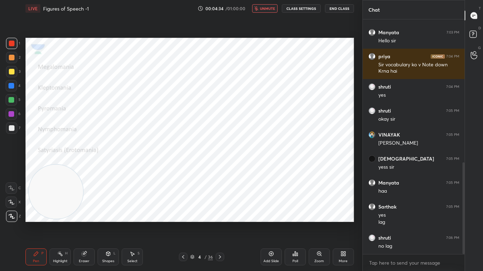
click at [306, 214] on div "Add Slide Poll Zoom More" at bounding box center [306, 258] width 93 height 40
click at [269, 11] on span "unmute" at bounding box center [267, 8] width 15 height 5
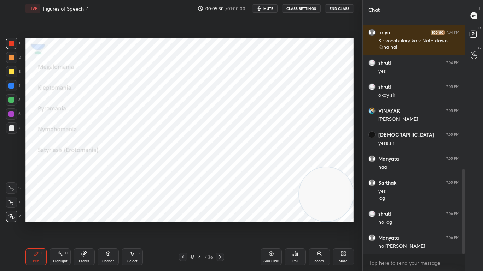
scroll to position [413, 0]
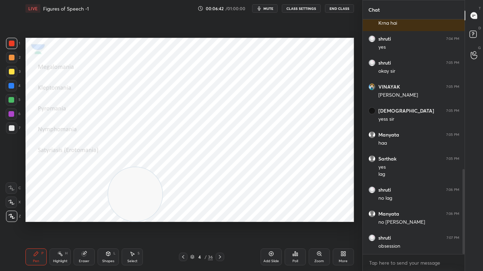
click at [83, 214] on icon at bounding box center [84, 254] width 5 height 5
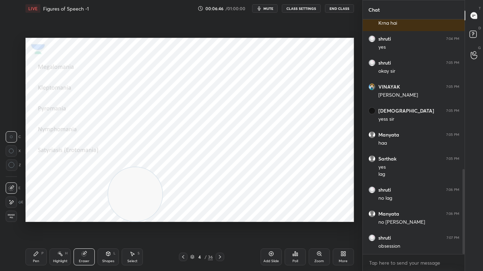
click at [11, 203] on icon at bounding box center [12, 203] width 4 height 4
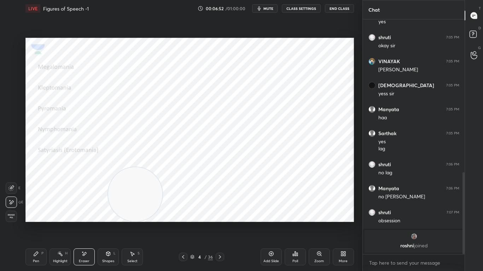
click at [41, 214] on div "P" at bounding box center [42, 254] width 2 height 4
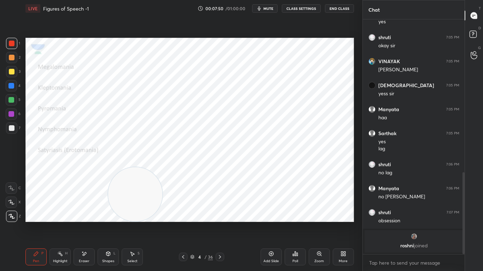
click at [222, 214] on icon at bounding box center [220, 257] width 6 height 6
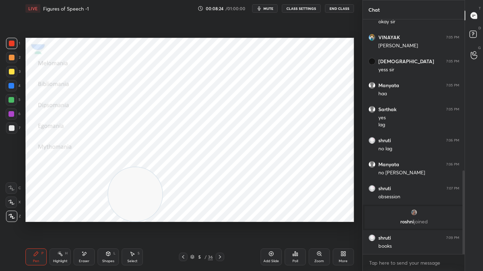
scroll to position [424, 0]
click at [215, 214] on div "5 / 36" at bounding box center [201, 257] width 45 height 8
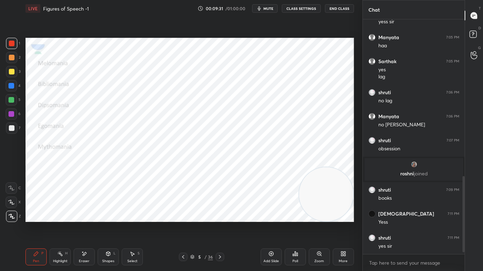
scroll to position [497, 0]
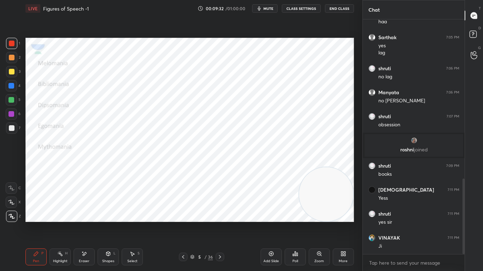
click at [219, 214] on icon at bounding box center [220, 257] width 6 height 6
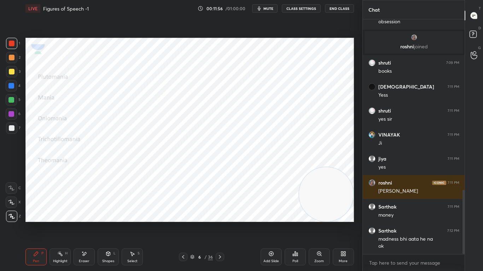
scroll to position [624, 0]
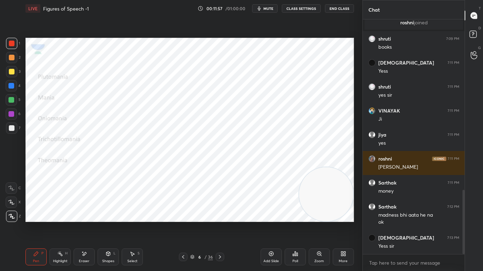
click at [159, 214] on div "6 / 36" at bounding box center [201, 257] width 117 height 8
click at [227, 214] on div "Pen P Highlight H Eraser Shapes L Select S 6 / 36 Add Slide Poll Zoom More" at bounding box center [189, 257] width 328 height 28
click at [88, 214] on div "Eraser" at bounding box center [84, 262] width 11 height 4
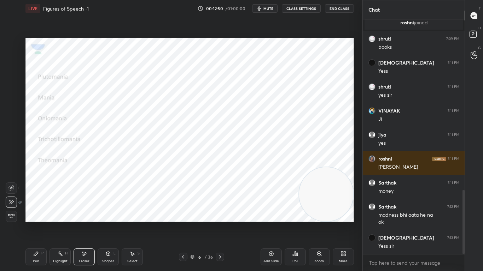
click at [30, 214] on div "Pen P" at bounding box center [35, 257] width 21 height 17
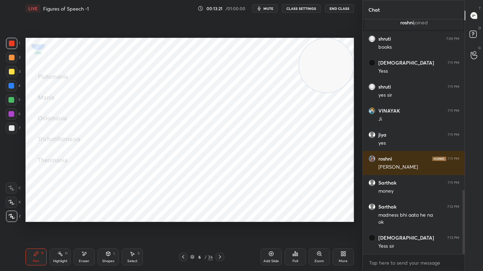
click at [183, 214] on icon at bounding box center [183, 257] width 6 height 6
click at [184, 214] on icon at bounding box center [183, 257] width 6 height 6
click at [186, 214] on icon at bounding box center [183, 257] width 6 height 6
click at [220, 214] on icon at bounding box center [220, 257] width 6 height 6
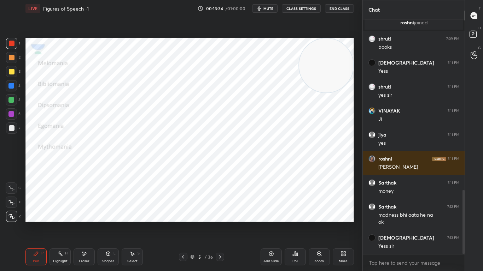
click at [219, 214] on icon at bounding box center [220, 257] width 6 height 6
click at [222, 214] on icon at bounding box center [220, 257] width 6 height 6
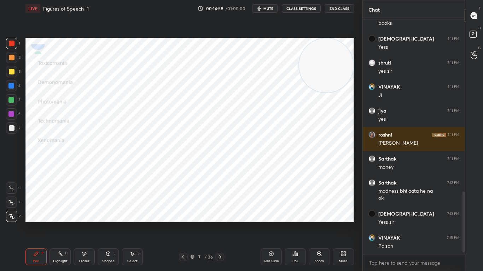
scroll to position [672, 0]
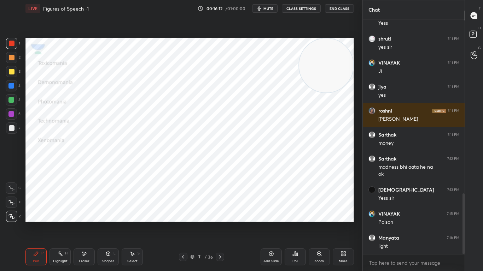
click at [221, 214] on icon at bounding box center [220, 257] width 6 height 6
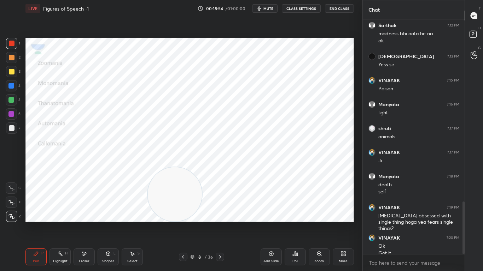
scroll to position [813, 0]
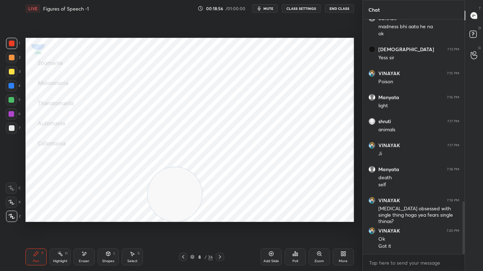
click at [219, 214] on icon at bounding box center [220, 258] width 2 height 4
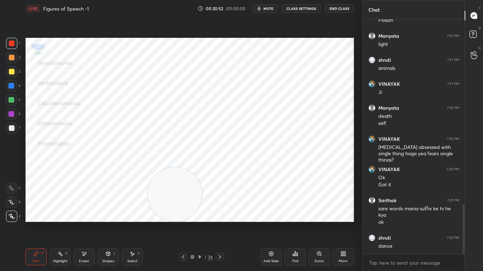
scroll to position [898, 0]
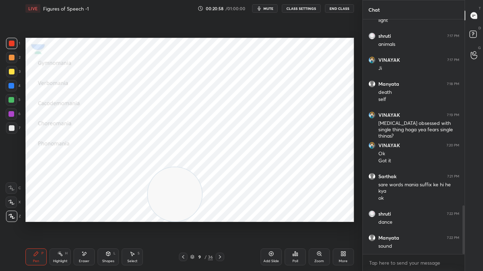
click at [221, 214] on icon at bounding box center [220, 258] width 2 height 4
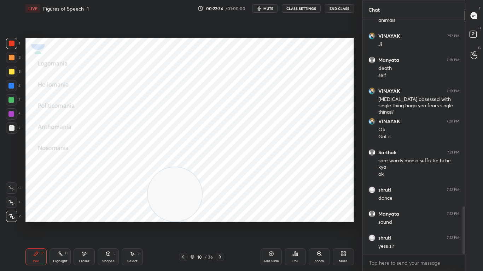
click at [221, 214] on icon at bounding box center [220, 257] width 6 height 6
click at [136, 214] on div "Pen P Highlight H Eraser Shapes L Select S 11 / 36 Add Slide Poll Zoom More" at bounding box center [189, 257] width 328 height 28
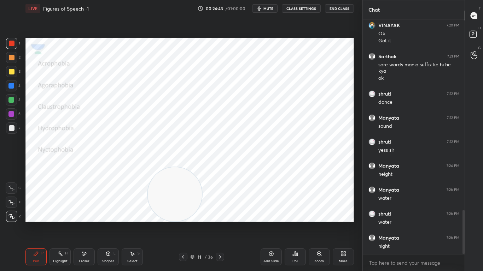
scroll to position [1042, 0]
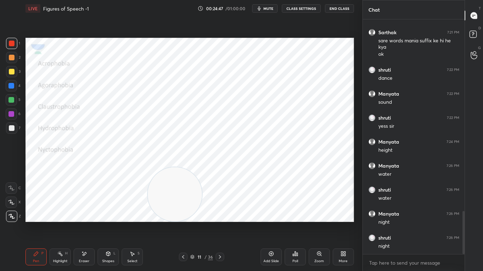
click at [219, 214] on icon at bounding box center [220, 257] width 6 height 6
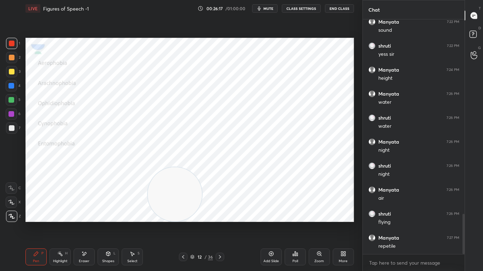
scroll to position [1138, 0]
click at [220, 214] on icon at bounding box center [220, 258] width 2 height 4
click at [221, 214] on icon at bounding box center [220, 257] width 6 height 6
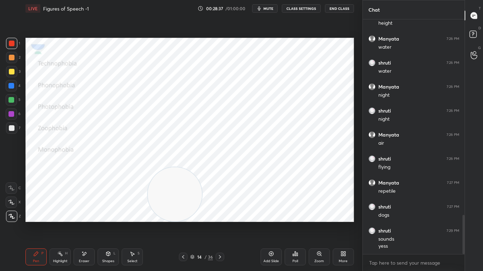
scroll to position [1194, 0]
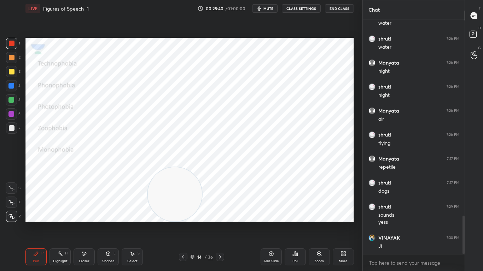
click at [221, 214] on div "Pen P Highlight H Eraser Shapes L Select S 14 / 36 Add Slide Poll Zoom More" at bounding box center [189, 257] width 328 height 28
click at [222, 214] on icon at bounding box center [220, 257] width 6 height 6
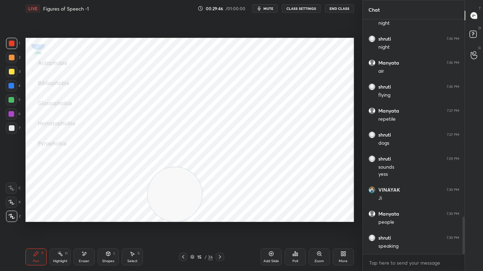
scroll to position [1266, 0]
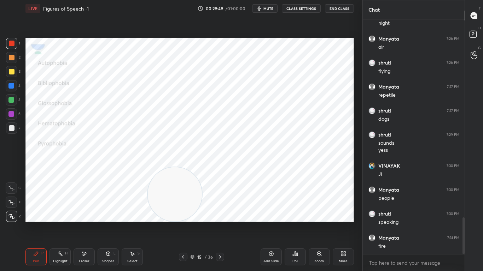
click at [223, 214] on icon at bounding box center [220, 257] width 6 height 6
click at [225, 214] on div "Pen P Highlight H Eraser Shapes L Select S 16 / 36 Add Slide Poll Zoom More" at bounding box center [189, 257] width 328 height 28
click at [217, 214] on div "Pen P Highlight H Eraser Shapes L Select S 16 / 36 Add Slide Poll Zoom More" at bounding box center [189, 257] width 328 height 28
click at [204, 214] on div "Pen P Highlight H Eraser Shapes L Select S 16 / 36 Add Slide Poll Zoom More" at bounding box center [189, 257] width 328 height 28
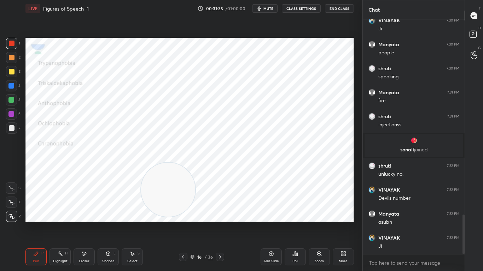
scroll to position [1187, 0]
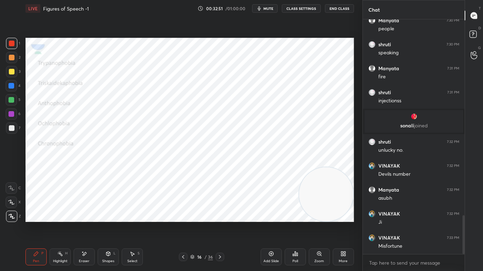
click at [220, 214] on icon at bounding box center [220, 257] width 6 height 6
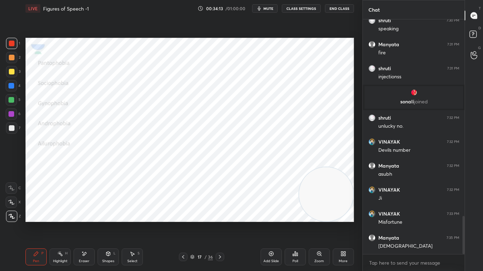
scroll to position [1235, 0]
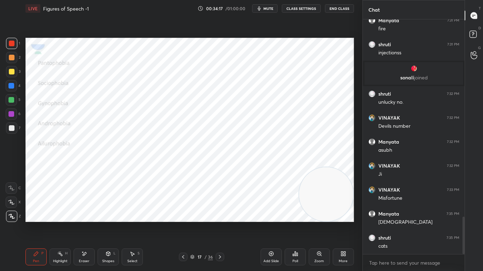
click at [221, 214] on icon at bounding box center [220, 257] width 6 height 6
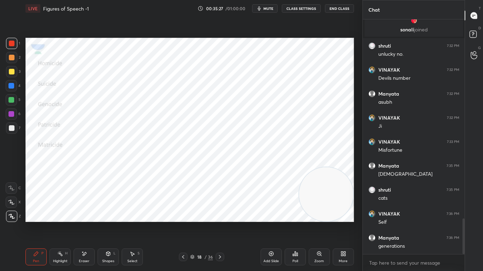
scroll to position [1307, 0]
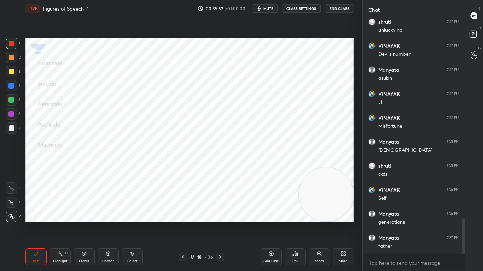
click at [219, 214] on icon at bounding box center [220, 257] width 6 height 6
click at [220, 214] on div at bounding box center [220, 257] width 8 height 8
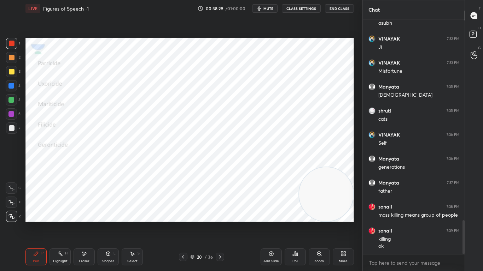
scroll to position [1387, 0]
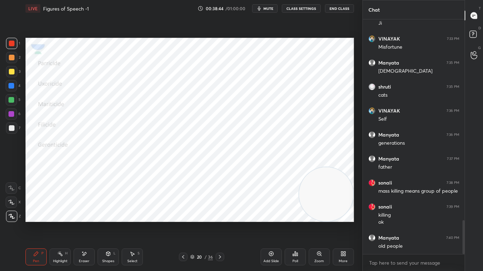
click at [219, 214] on icon at bounding box center [220, 258] width 2 height 4
click at [266, 9] on span "mute" at bounding box center [268, 8] width 10 height 5
click at [346, 8] on button "End Class" at bounding box center [339, 8] width 29 height 8
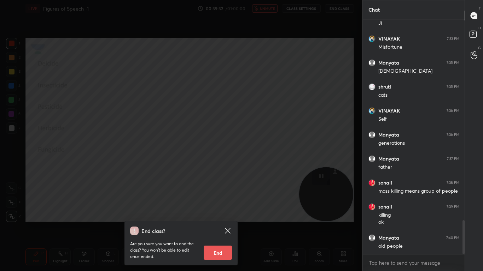
click at [247, 76] on div "End class? Are you sure you want to end the class? You won’t be able to edit on…" at bounding box center [181, 135] width 362 height 271
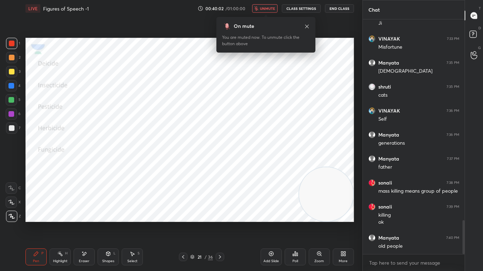
click at [272, 8] on span "unmute" at bounding box center [267, 8] width 15 height 5
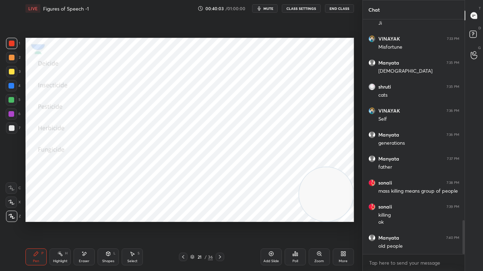
scroll to position [1411, 0]
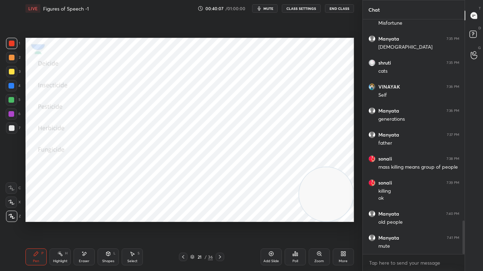
click at [83, 214] on div "Eraser" at bounding box center [84, 262] width 11 height 4
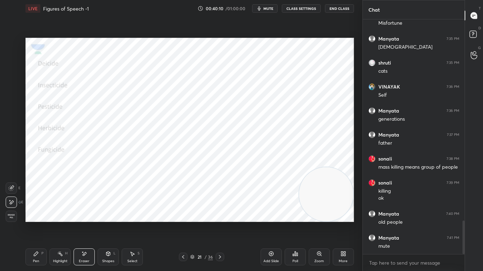
click at [35, 214] on icon at bounding box center [36, 254] width 6 height 6
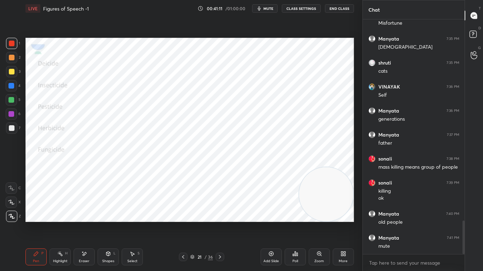
click at [221, 214] on icon at bounding box center [220, 257] width 6 height 6
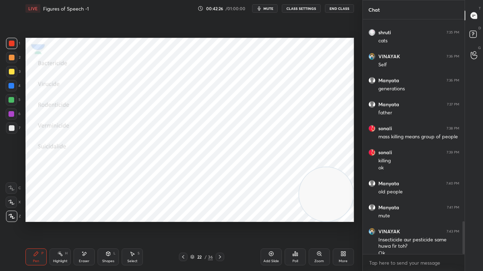
scroll to position [1448, 0]
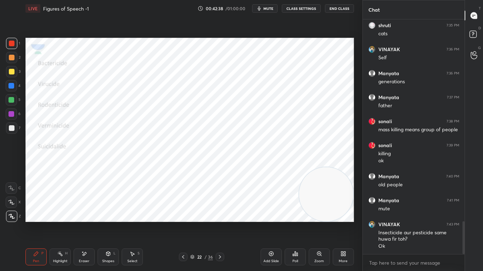
click at [219, 214] on icon at bounding box center [220, 257] width 6 height 6
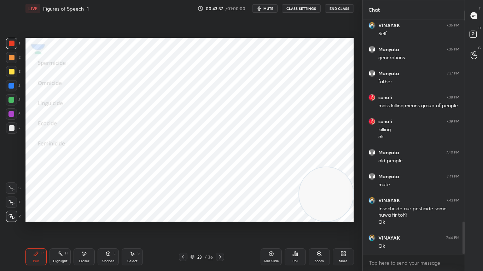
click at [83, 214] on icon at bounding box center [84, 254] width 6 height 6
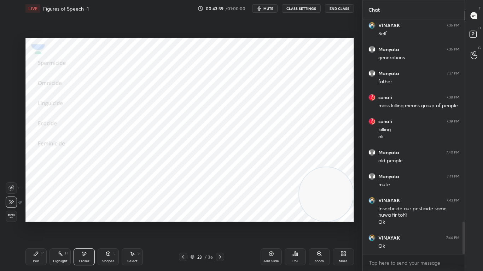
click at [38, 214] on div "Pen P" at bounding box center [35, 257] width 21 height 17
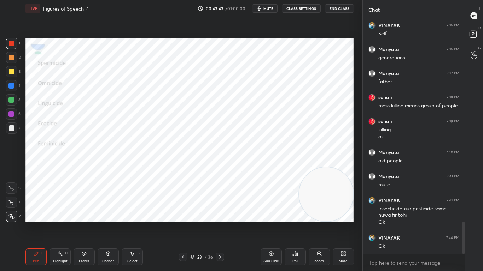
click at [222, 214] on icon at bounding box center [220, 257] width 6 height 6
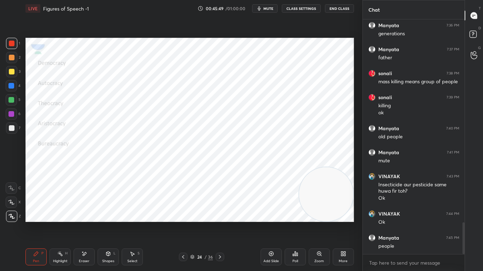
click at [222, 214] on icon at bounding box center [220, 257] width 6 height 6
click at [220, 214] on icon at bounding box center [220, 257] width 6 height 6
click at [80, 214] on div "Eraser" at bounding box center [84, 257] width 21 height 17
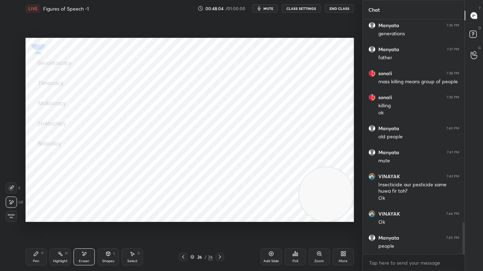
click at [39, 214] on div "Pen" at bounding box center [36, 262] width 6 height 4
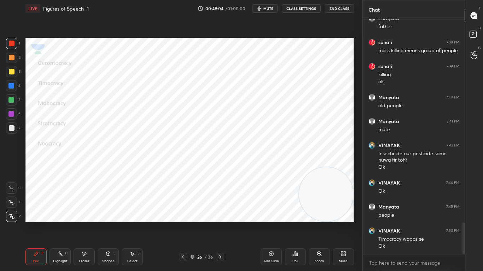
scroll to position [1534, 0]
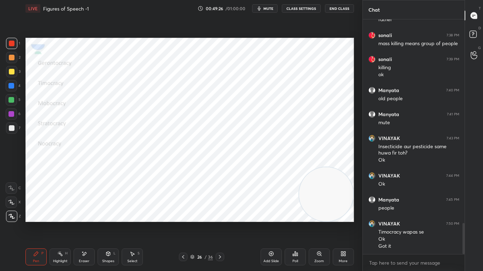
click at [220, 214] on icon at bounding box center [220, 257] width 6 height 6
click at [219, 214] on icon at bounding box center [220, 257] width 6 height 6
click at [227, 214] on div "28 / 36" at bounding box center [201, 257] width 117 height 8
click at [222, 214] on icon at bounding box center [220, 257] width 6 height 6
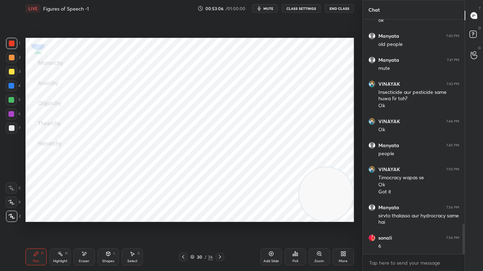
scroll to position [1613, 0]
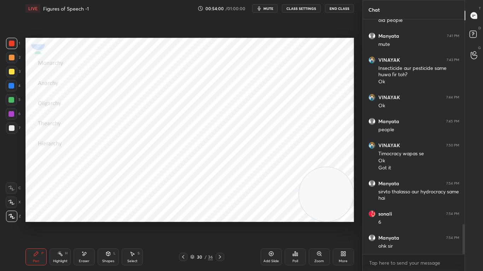
click at [218, 214] on icon at bounding box center [220, 257] width 6 height 6
click at [221, 214] on icon at bounding box center [220, 258] width 2 height 4
click at [220, 214] on icon at bounding box center [220, 258] width 2 height 4
click at [219, 214] on icon at bounding box center [220, 257] width 6 height 6
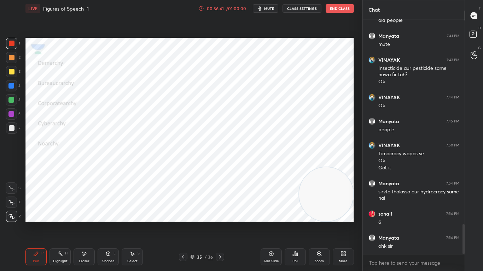
click at [218, 214] on icon at bounding box center [220, 257] width 6 height 6
click at [183, 214] on div "Pen P Highlight H Eraser Shapes L Select S 36 / 36 Add Slide Poll Zoom More" at bounding box center [189, 257] width 328 height 28
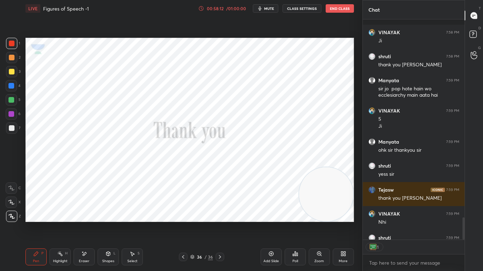
scroll to position [1953, 0]
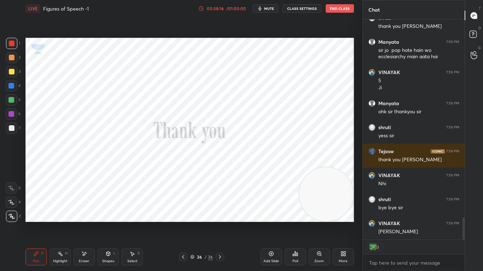
click at [261, 7] on icon "button" at bounding box center [259, 8] width 3 height 4
click at [353, 6] on button "End Class" at bounding box center [340, 8] width 28 height 8
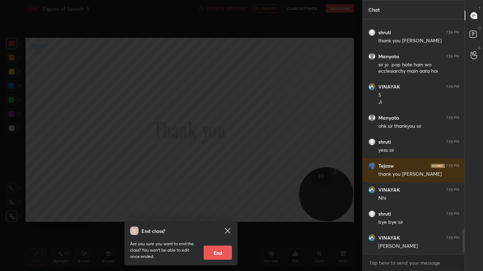
scroll to position [218, 100]
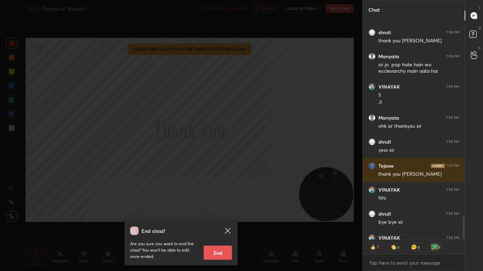
click at [214, 214] on button "End" at bounding box center [218, 253] width 28 height 14
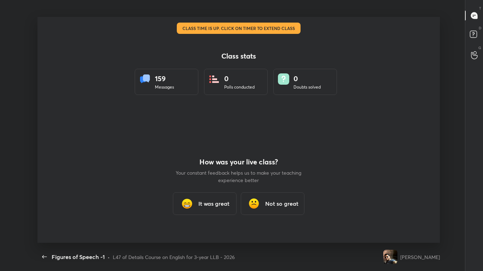
scroll to position [0, 0]
click at [212, 204] on h3 "It was great" at bounding box center [213, 204] width 31 height 8
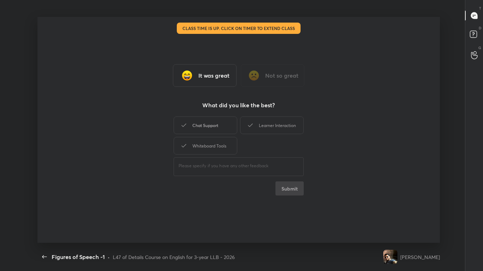
click at [207, 124] on div "Chat Support" at bounding box center [206, 126] width 64 height 18
click at [266, 121] on div "Learner Interaction" at bounding box center [272, 126] width 64 height 18
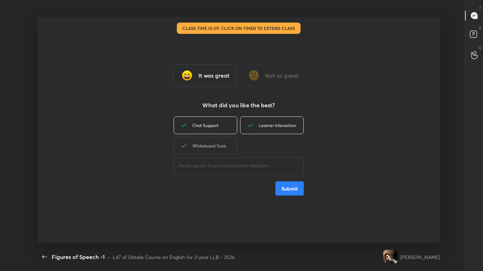
click at [224, 142] on div "Whiteboard Tools" at bounding box center [206, 146] width 64 height 18
click at [288, 189] on button "Submit" at bounding box center [289, 189] width 28 height 14
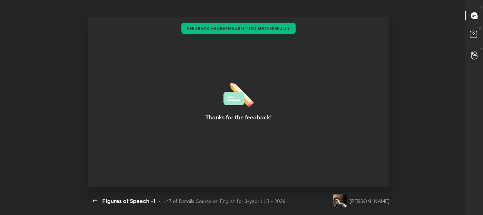
type textarea "x"
